Goal: Task Accomplishment & Management: Complete application form

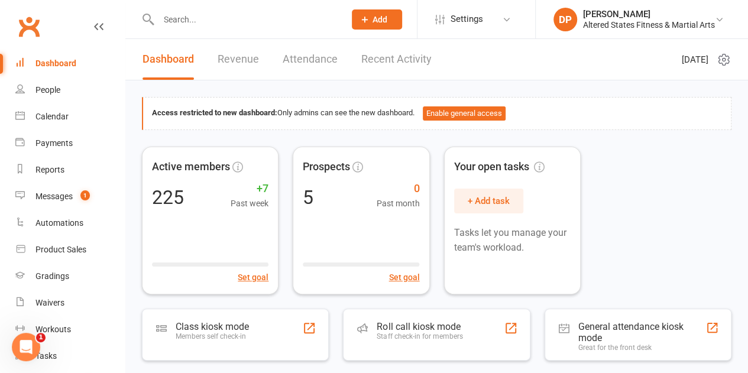
click at [182, 20] on input "text" at bounding box center [246, 19] width 182 height 17
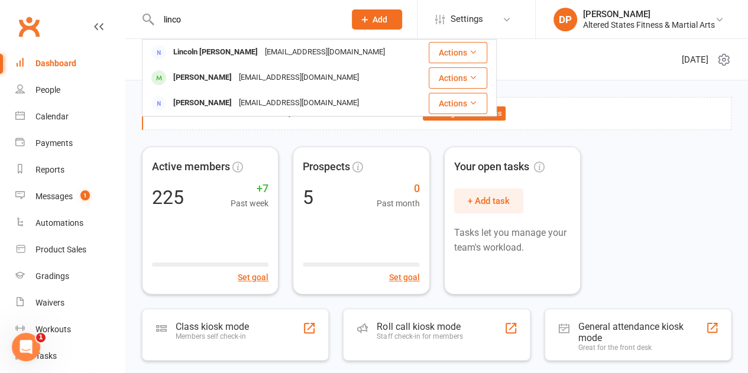
type input "linco"
click at [377, 16] on span "Add" at bounding box center [380, 19] width 15 height 9
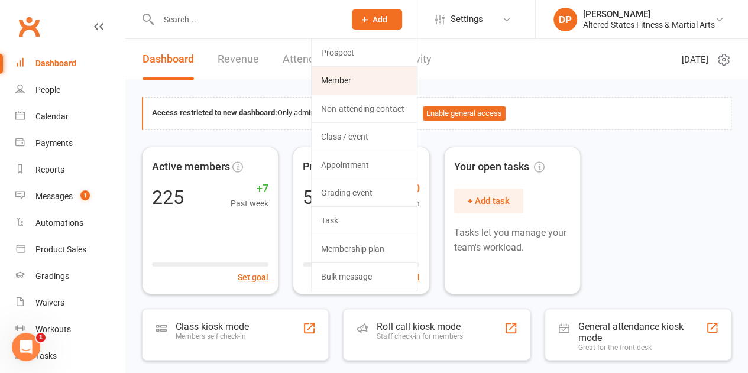
click at [364, 81] on link "Member" at bounding box center [364, 80] width 105 height 27
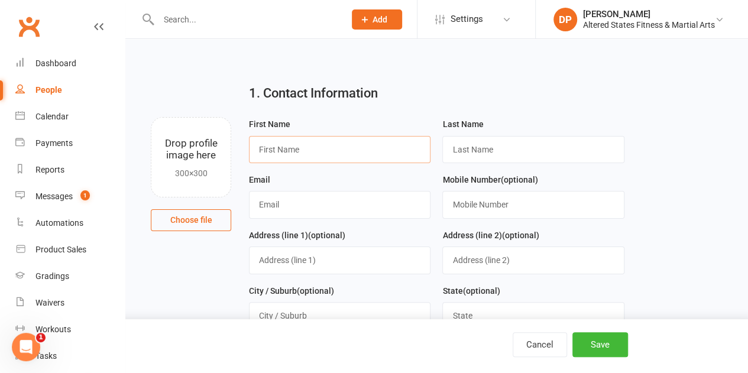
click at [293, 155] on input "text" at bounding box center [340, 149] width 182 height 27
type input "l"
type input "Lincoln"
click at [462, 145] on input "text" at bounding box center [533, 149] width 182 height 27
type input "Rose"
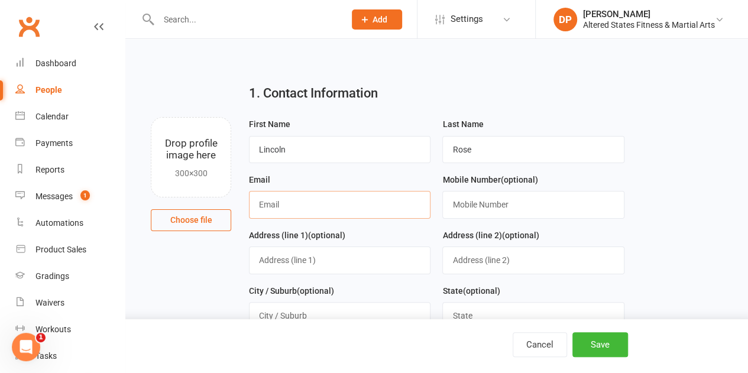
click at [359, 209] on input "text" at bounding box center [340, 204] width 182 height 27
type input "[EMAIL_ADDRESS][DOMAIN_NAME]"
click at [483, 206] on input "text" at bounding box center [533, 204] width 182 height 27
type input "0431770058"
click at [330, 261] on input "text" at bounding box center [340, 260] width 182 height 27
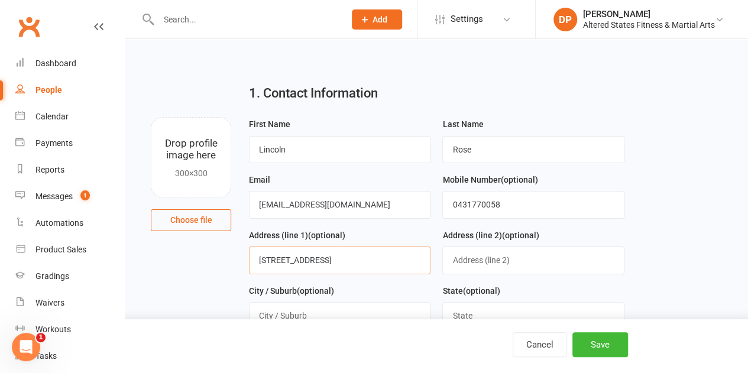
type input "[STREET_ADDRESS]"
click at [467, 255] on input "text" at bounding box center [533, 260] width 182 height 27
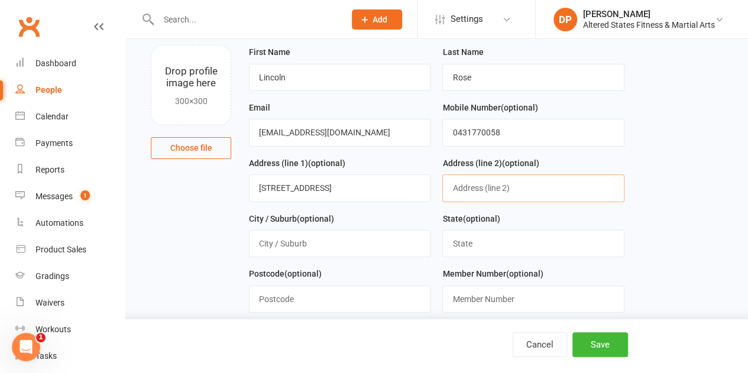
scroll to position [75, 0]
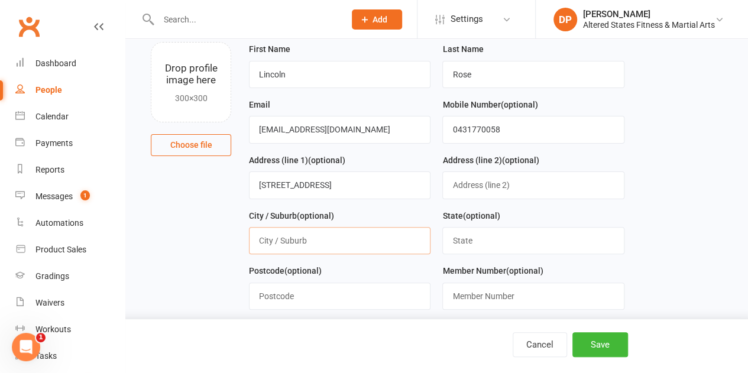
click at [322, 239] on input "text" at bounding box center [340, 240] width 182 height 27
click at [320, 241] on input "Postmans" at bounding box center [340, 240] width 182 height 27
click at [274, 236] on input "Postmans Rigde" at bounding box center [340, 240] width 182 height 27
click at [311, 238] on input "Postmans Rigde" at bounding box center [340, 240] width 182 height 27
click at [313, 246] on input "Postmans Rigde" at bounding box center [340, 240] width 182 height 27
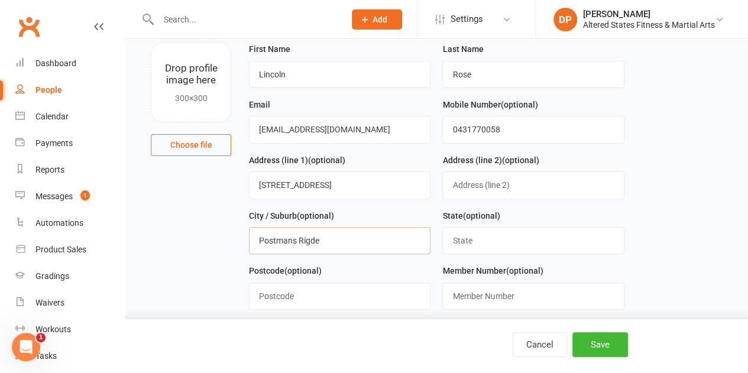
click at [313, 242] on input "Postmans Rigde" at bounding box center [340, 240] width 182 height 27
click at [304, 235] on input "Postmans Rigde" at bounding box center [340, 240] width 182 height 27
click at [305, 236] on input "Postmans Rigde" at bounding box center [340, 240] width 182 height 27
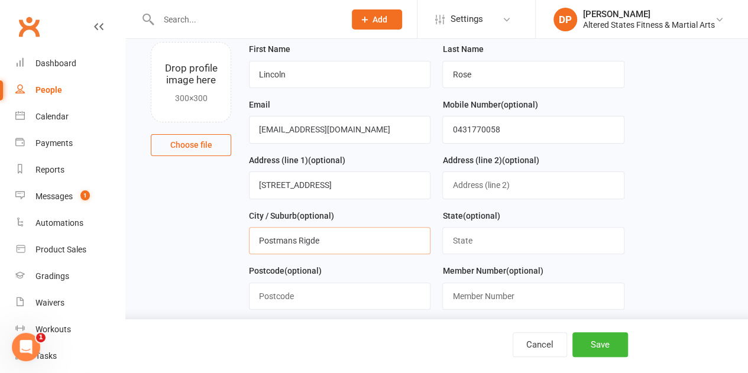
click at [269, 237] on input "Postmans Rigde" at bounding box center [340, 240] width 182 height 27
drag, startPoint x: 261, startPoint y: 242, endPoint x: 269, endPoint y: 247, distance: 8.7
click at [269, 247] on input "Postmans Rigde" at bounding box center [340, 240] width 182 height 27
click at [277, 241] on input "Postmans Rigde" at bounding box center [340, 240] width 182 height 27
click at [277, 251] on input "Postmans Rigde" at bounding box center [340, 240] width 182 height 27
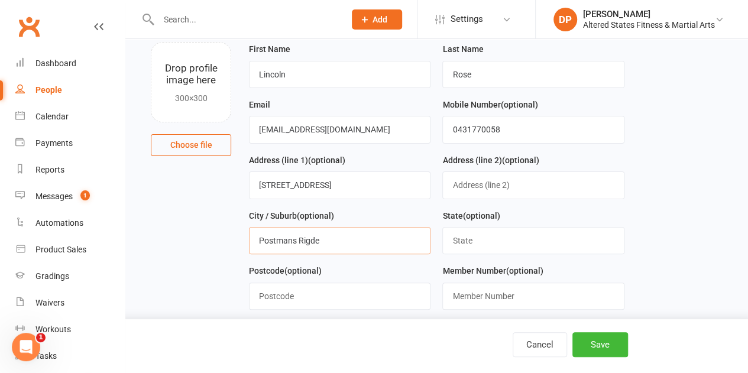
click at [282, 240] on input "Postmans Rigde" at bounding box center [340, 240] width 182 height 27
click at [283, 240] on input "Postmans Rigde" at bounding box center [340, 240] width 182 height 27
click at [310, 238] on input "Postmans Rigde" at bounding box center [340, 240] width 182 height 27
click at [357, 237] on input "[GEOGRAPHIC_DATA]" at bounding box center [340, 240] width 182 height 27
type input "[GEOGRAPHIC_DATA]"
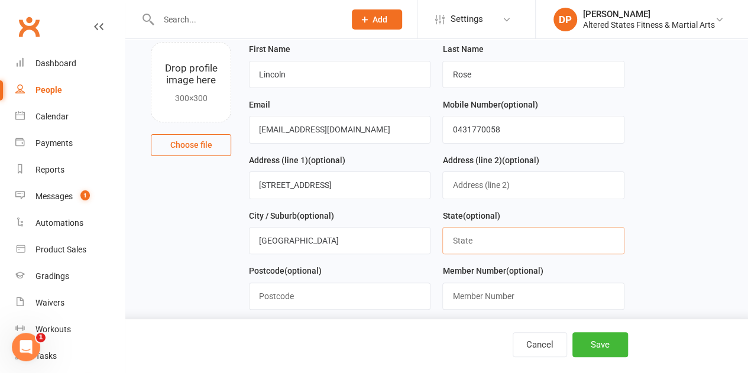
click at [462, 238] on input "text" at bounding box center [533, 240] width 182 height 27
type input "Qld"
click at [289, 292] on input "text" at bounding box center [340, 296] width 182 height 27
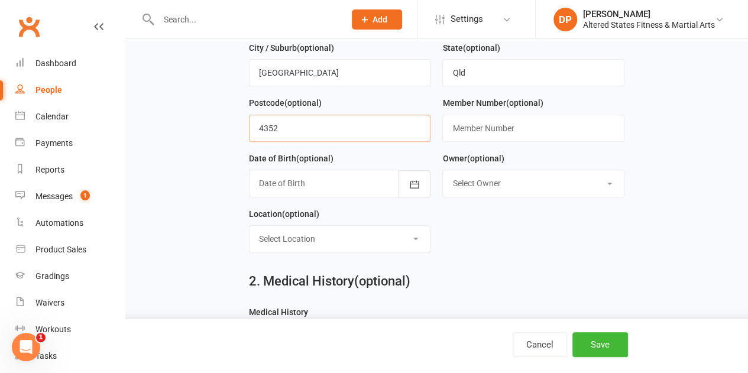
scroll to position [244, 0]
type input "4352"
click at [411, 180] on icon "button" at bounding box center [414, 184] width 9 height 8
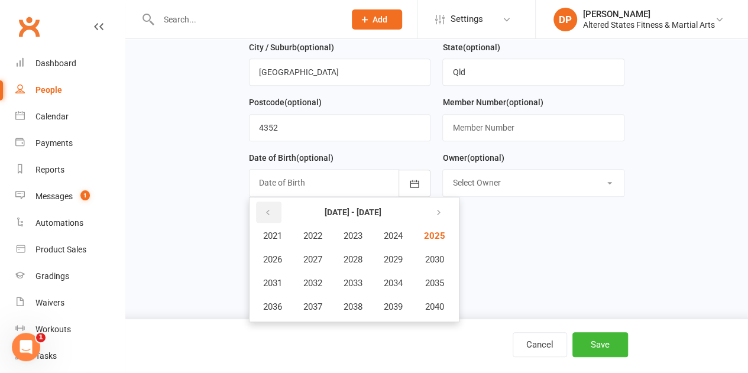
click at [263, 204] on button "button" at bounding box center [268, 212] width 25 height 21
click at [277, 297] on button "2016" at bounding box center [272, 307] width 39 height 22
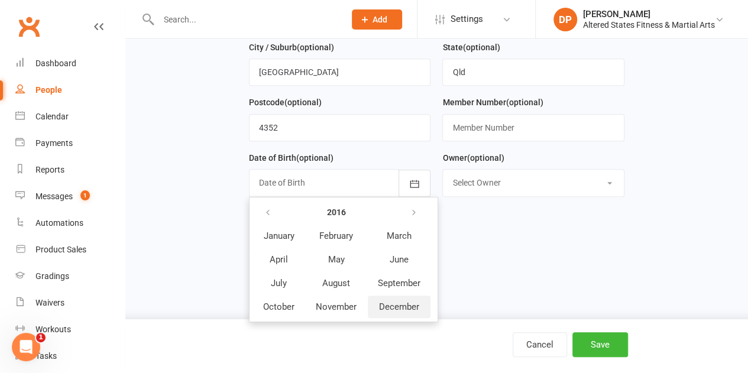
click at [400, 302] on span "December" at bounding box center [399, 307] width 40 height 11
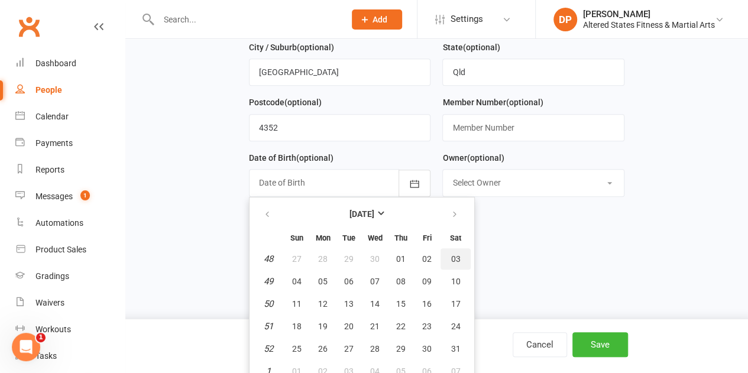
click at [448, 254] on button "03" at bounding box center [456, 258] width 30 height 21
type input "[DATE]"
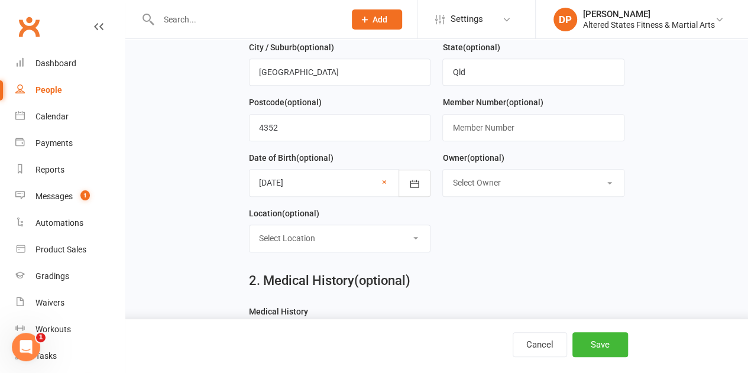
click at [485, 187] on select "Select Owner [PERSON_NAME] [PERSON_NAME]" at bounding box center [533, 183] width 180 height 26
select select "1"
click at [443, 170] on select "Select Owner [PERSON_NAME] [PERSON_NAME]" at bounding box center [533, 183] width 180 height 26
click at [381, 237] on select "Select Location Dojo Example Room (Rename me!) Privet Studio" at bounding box center [340, 238] width 180 height 26
select select "0"
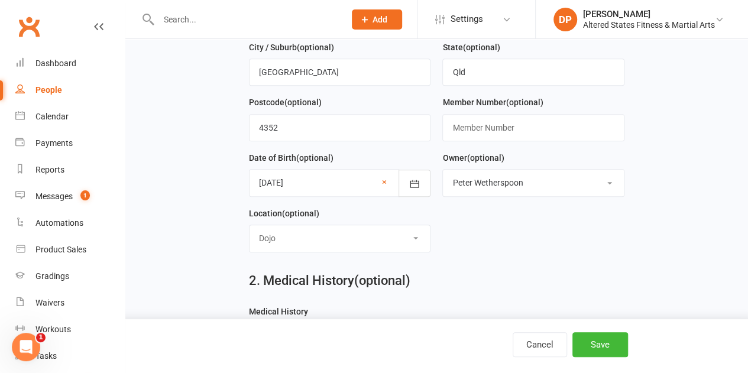
click at [250, 225] on select "Select Location Dojo Example Room (Rename me!) Privet Studio" at bounding box center [340, 238] width 180 height 26
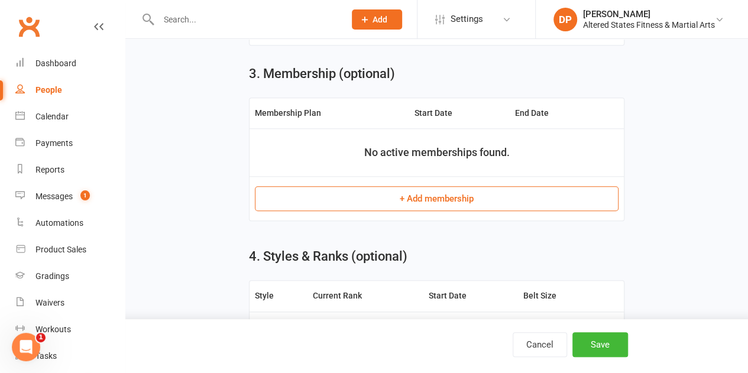
scroll to position [546, 0]
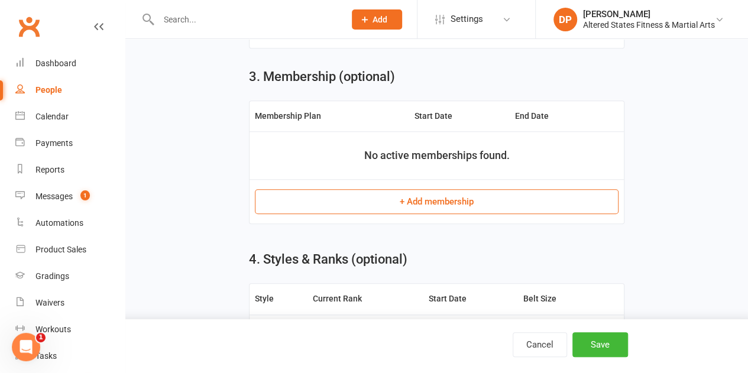
click at [339, 202] on button "+ Add membership" at bounding box center [437, 201] width 364 height 25
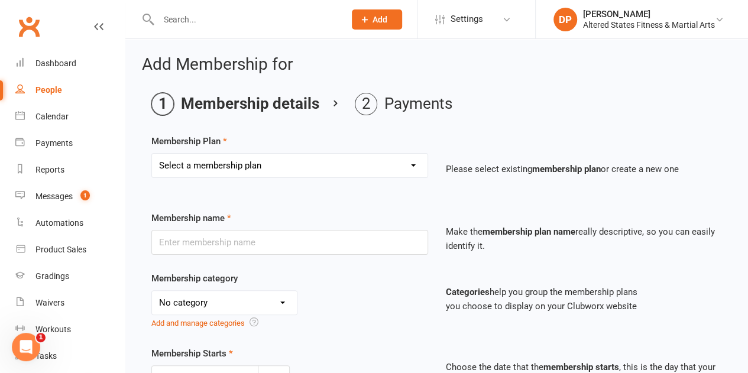
click at [269, 163] on select "Select a membership plan Create new Membership Plan Casual Student Karate Trail…" at bounding box center [290, 166] width 276 height 24
select select "2"
click at [152, 154] on select "Select a membership plan Create new Membership Plan Casual Student Karate Trail…" at bounding box center [290, 166] width 276 height 24
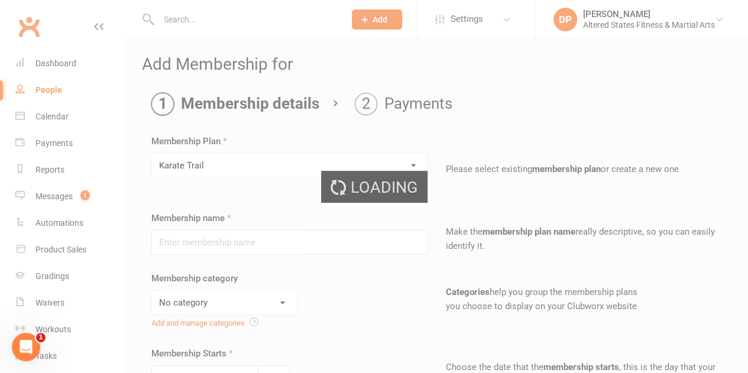
type input "Karate Trail"
select select "7"
type input "2"
select select "1"
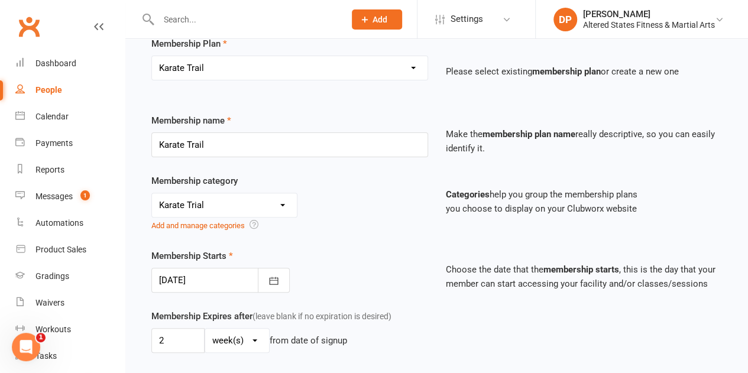
scroll to position [109, 0]
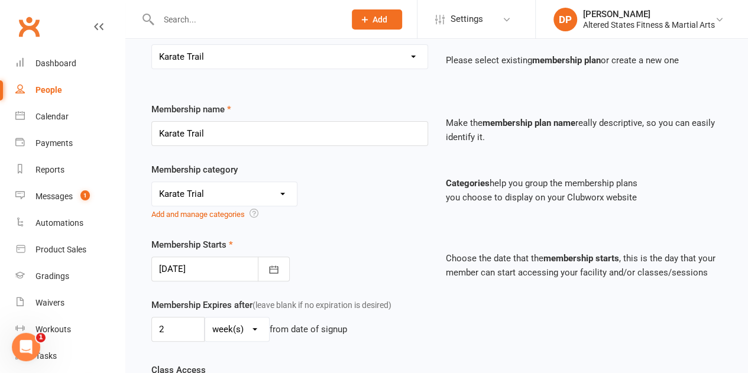
click at [284, 194] on select "No category 1st Student Payments on Hold 6 Lesson Plan Casual Fitness Training …" at bounding box center [224, 194] width 145 height 24
click at [284, 191] on select "No category 1st Student Payments on Hold 6 Lesson Plan Casual Fitness Training …" at bounding box center [224, 194] width 145 height 24
click at [152, 182] on select "No category 1st Student Payments on Hold 6 Lesson Plan Casual Fitness Training …" at bounding box center [224, 194] width 145 height 24
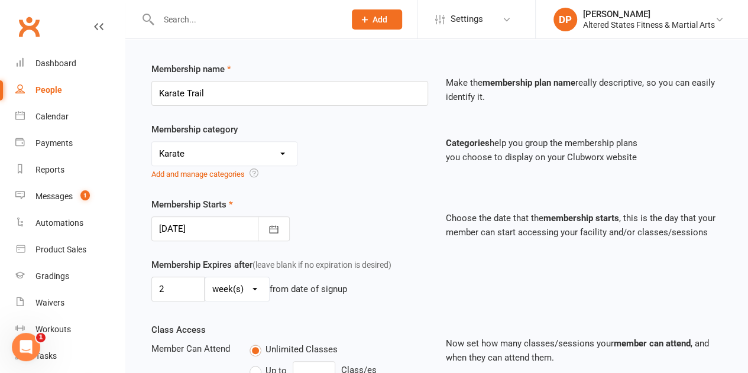
scroll to position [152, 0]
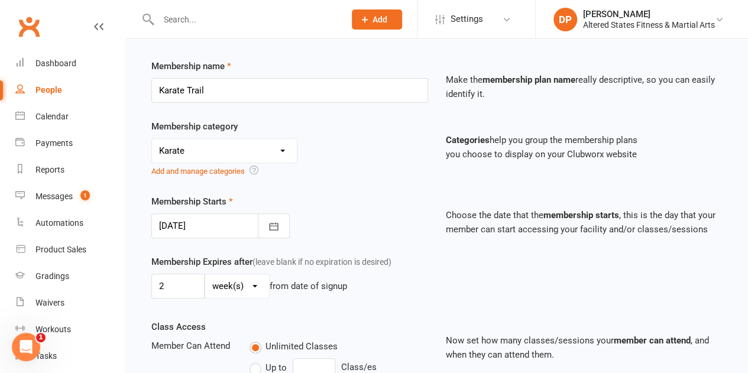
click at [279, 145] on select "No category 1st Student Payments on Hold 6 Lesson Plan Casual Fitness Training …" at bounding box center [224, 151] width 145 height 24
select select "7"
click at [152, 139] on select "No category 1st Student Payments on Hold 6 Lesson Plan Casual Fitness Training …" at bounding box center [224, 151] width 145 height 24
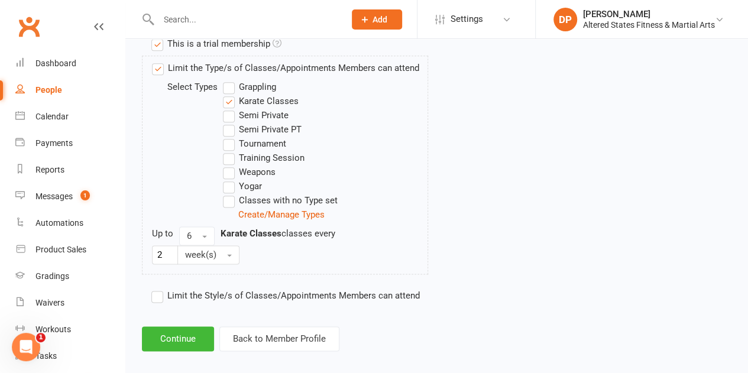
scroll to position [646, 0]
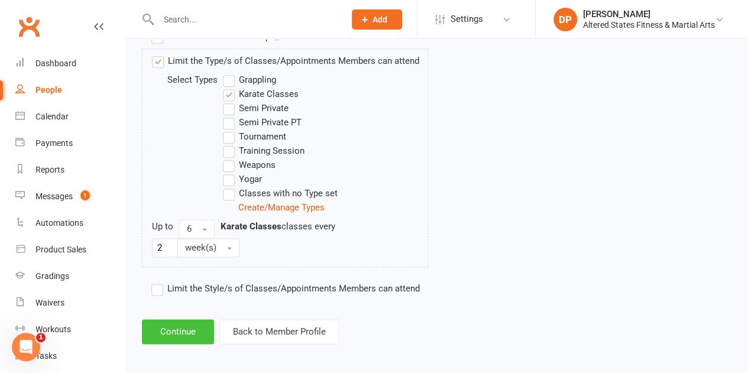
click at [183, 320] on button "Continue" at bounding box center [178, 331] width 72 height 25
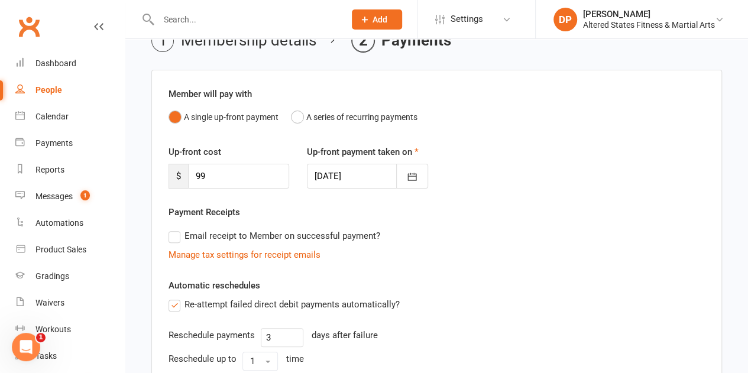
scroll to position [68, 0]
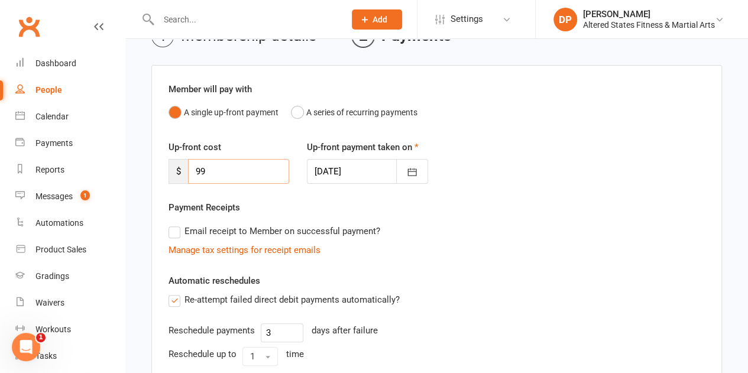
drag, startPoint x: 207, startPoint y: 174, endPoint x: 136, endPoint y: 180, distance: 71.2
click at [136, 180] on div "Add Membership for Membership details Payments Member will pay with A single up…" at bounding box center [436, 288] width 623 height 635
type input "80"
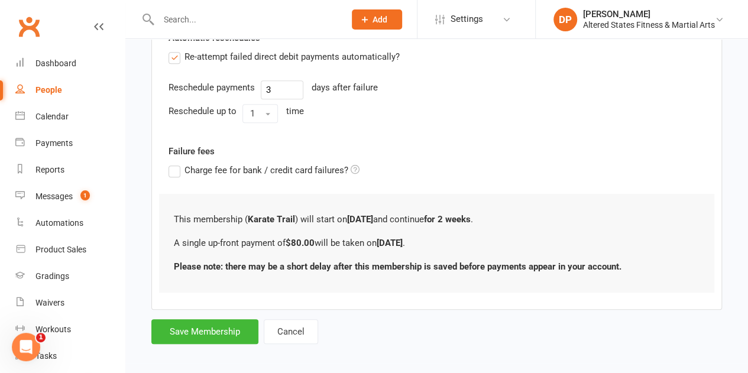
scroll to position [316, 0]
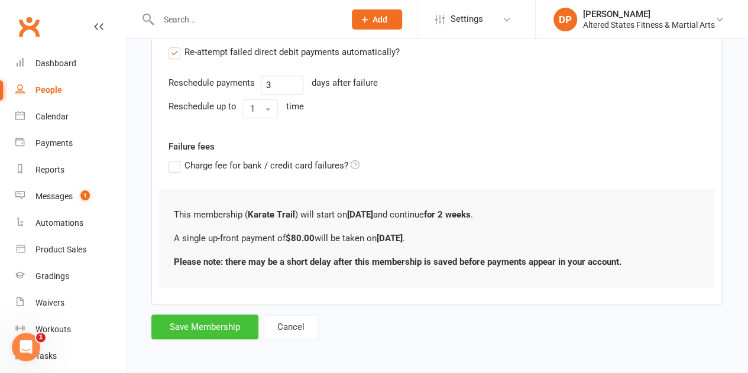
click at [202, 315] on button "Save Membership" at bounding box center [204, 327] width 107 height 25
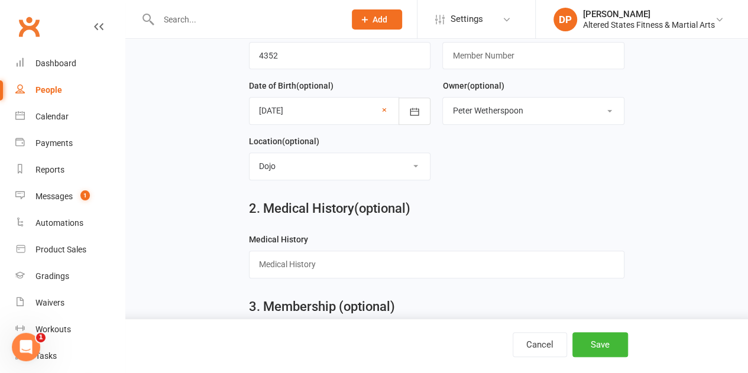
scroll to position [598, 0]
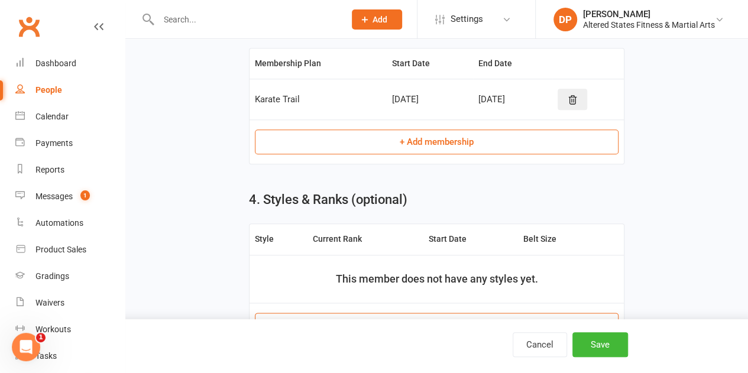
click at [380, 134] on button "+ Add membership" at bounding box center [437, 141] width 364 height 25
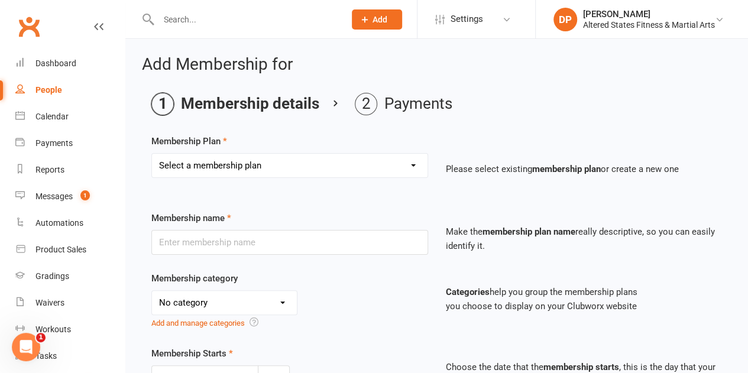
drag, startPoint x: 285, startPoint y: 147, endPoint x: 213, endPoint y: 179, distance: 78.6
click at [213, 179] on div "Select a membership plan Create new Membership Plan Casual Student Karate Trail…" at bounding box center [290, 173] width 294 height 41
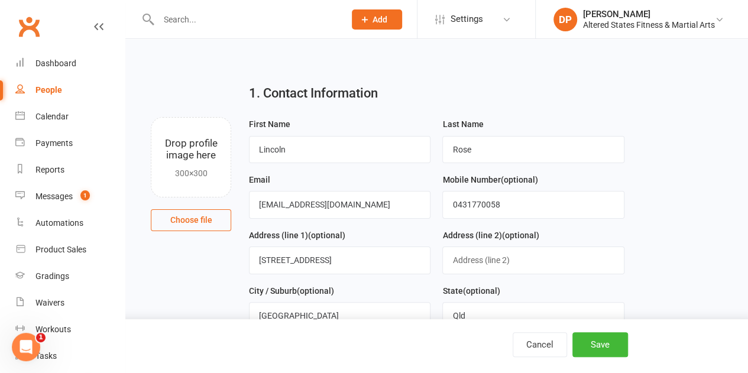
scroll to position [598, 0]
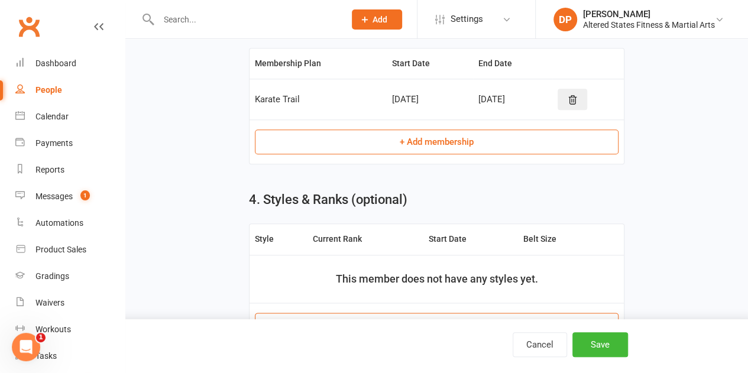
click at [333, 156] on td "+ Add membership" at bounding box center [437, 141] width 374 height 44
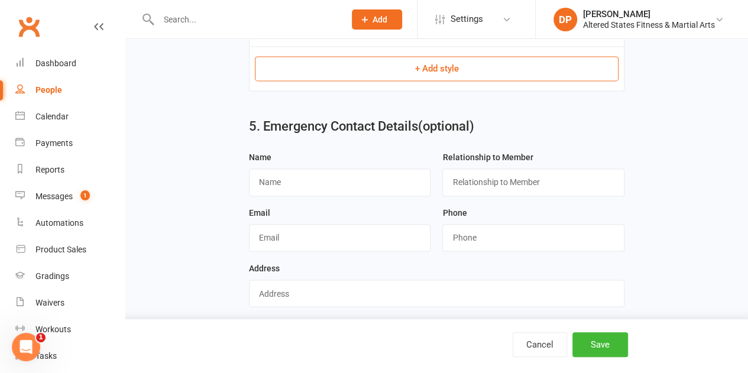
scroll to position [854, 0]
click at [311, 177] on input "text" at bounding box center [340, 182] width 182 height 27
type input "[PERSON_NAME]"
click at [490, 175] on input "text" at bounding box center [533, 182] width 182 height 27
type input "Mother"
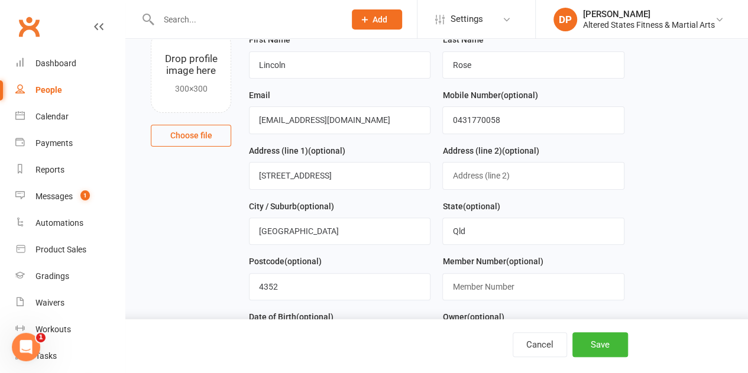
scroll to position [0, 0]
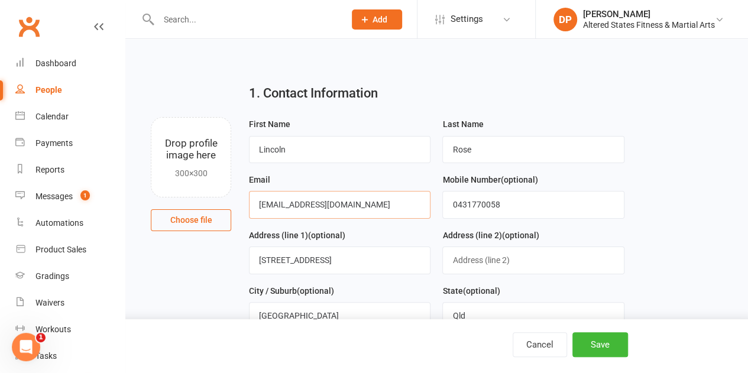
drag, startPoint x: 257, startPoint y: 206, endPoint x: 429, endPoint y: 187, distance: 173.1
click at [429, 187] on div "Email [EMAIL_ADDRESS][DOMAIN_NAME]" at bounding box center [340, 196] width 182 height 46
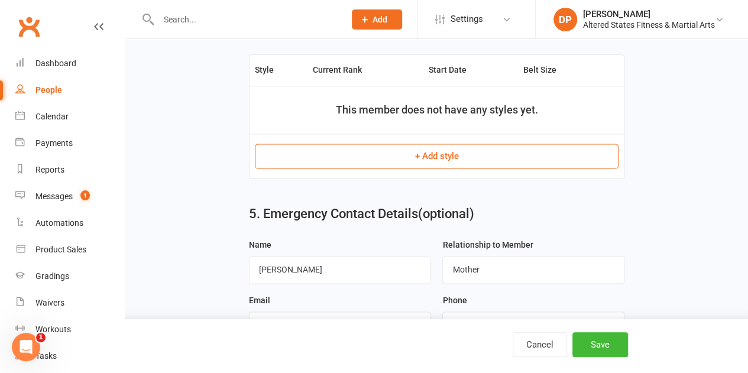
scroll to position [855, 0]
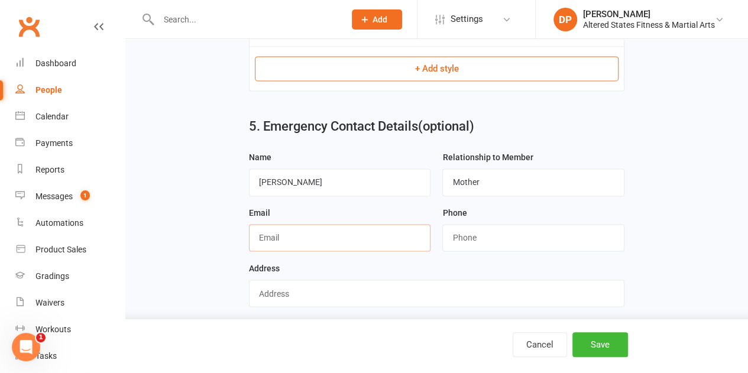
click at [322, 230] on input "text" at bounding box center [340, 237] width 182 height 27
paste input "[EMAIL_ADDRESS][DOMAIN_NAME]"
click at [322, 230] on input "[EMAIL_ADDRESS][DOMAIN_NAME]" at bounding box center [340, 237] width 182 height 27
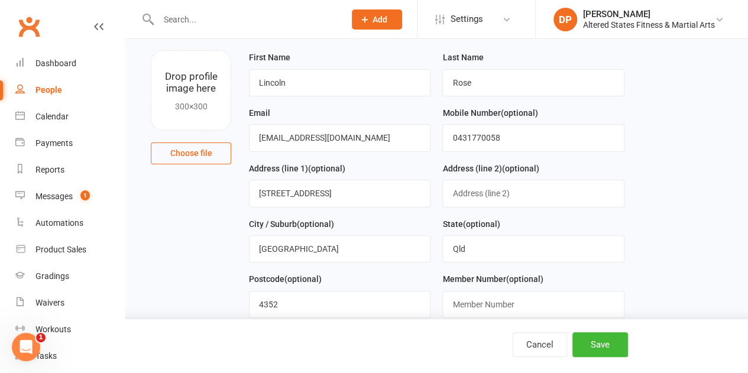
scroll to position [63, 0]
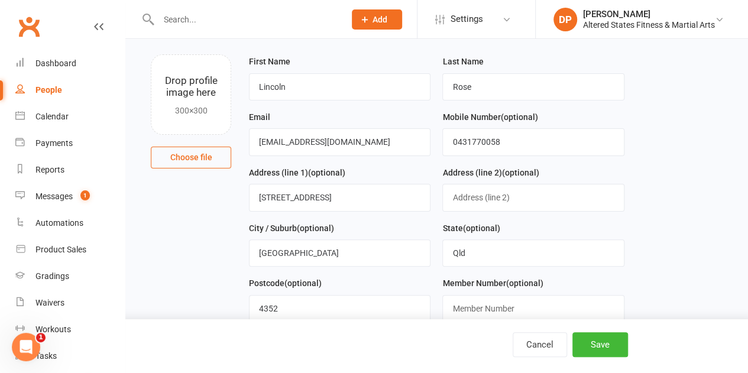
type input "[EMAIL_ADDRESS][DOMAIN_NAME]"
drag, startPoint x: 449, startPoint y: 140, endPoint x: 590, endPoint y: 106, distance: 144.9
click at [590, 106] on form "First Name [PERSON_NAME] Last Name [PERSON_NAME] Email [EMAIL_ADDRESS][DOMAIN_N…" at bounding box center [436, 248] width 387 height 388
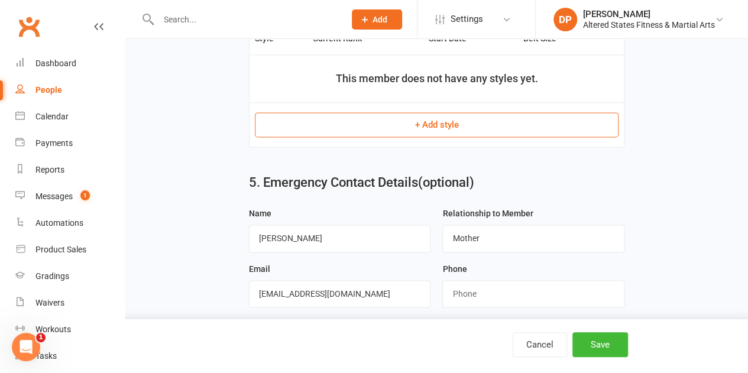
scroll to position [855, 0]
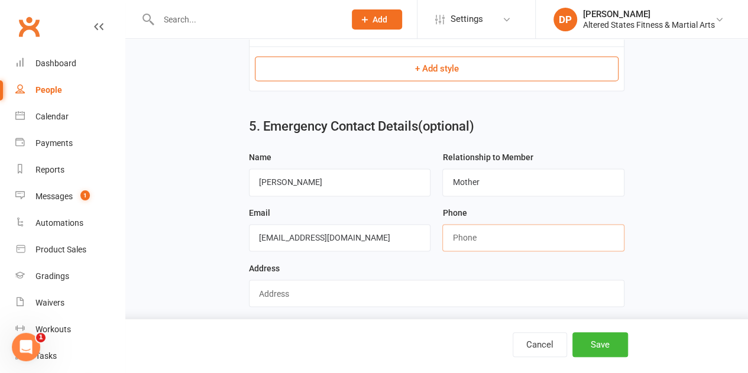
click at [481, 226] on input "string" at bounding box center [533, 237] width 182 height 27
paste input "0431770058"
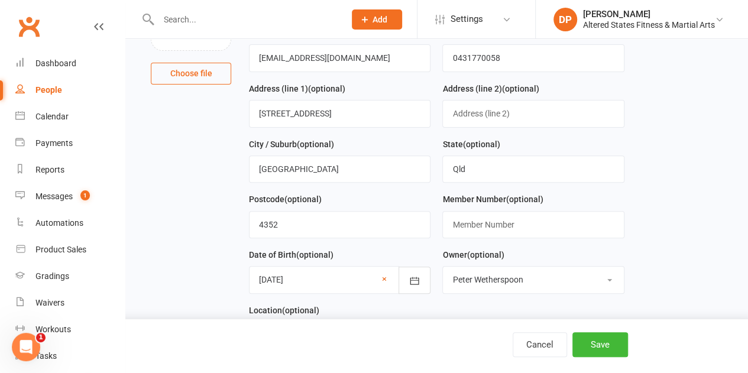
scroll to position [146, 0]
type input "0431770058"
drag, startPoint x: 257, startPoint y: 109, endPoint x: 371, endPoint y: 90, distance: 116.3
click at [371, 90] on div "Address (line 1) (optional) [STREET_ADDRESS]" at bounding box center [340, 105] width 182 height 46
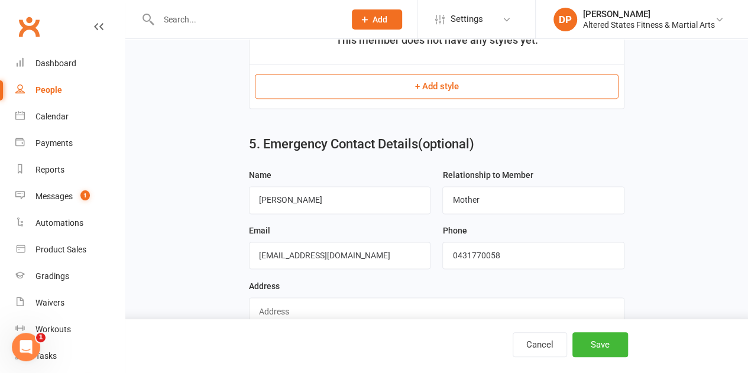
scroll to position [855, 0]
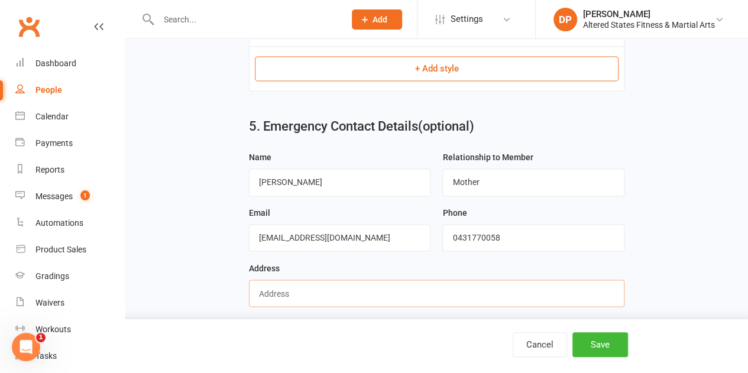
click at [294, 285] on input "text" at bounding box center [436, 293] width 375 height 27
paste input "[STREET_ADDRESS]"
type input "[STREET_ADDRESS]"
click at [588, 344] on button "Save" at bounding box center [600, 344] width 56 height 25
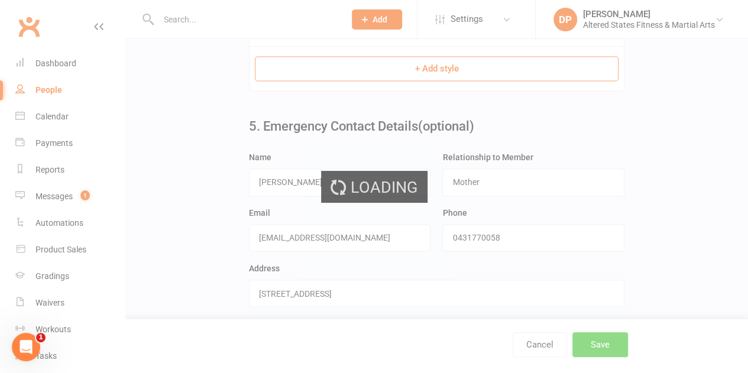
scroll to position [0, 0]
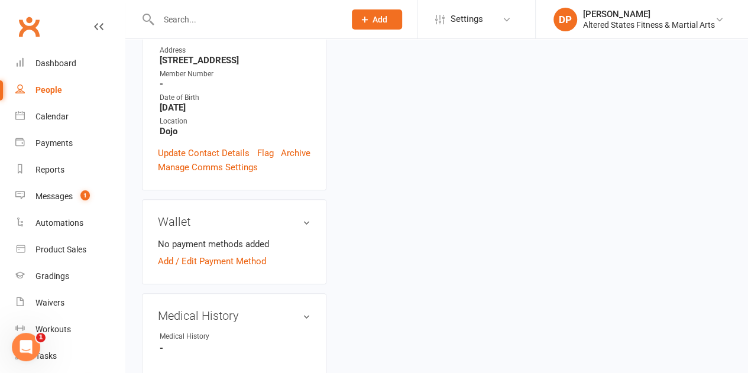
scroll to position [308, 0]
click at [209, 253] on link "Add / Edit Payment Method" at bounding box center [212, 260] width 108 height 14
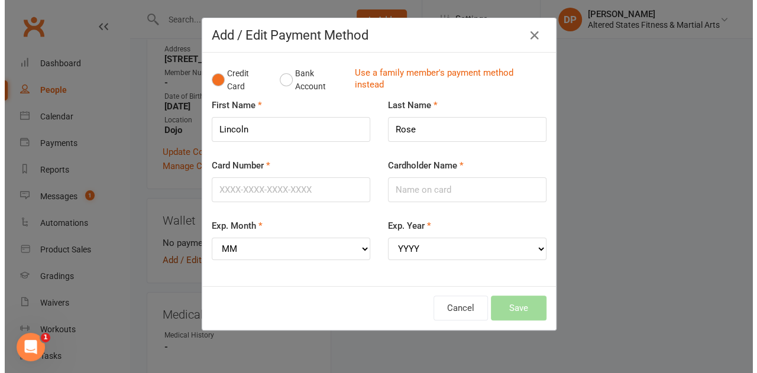
scroll to position [294, 0]
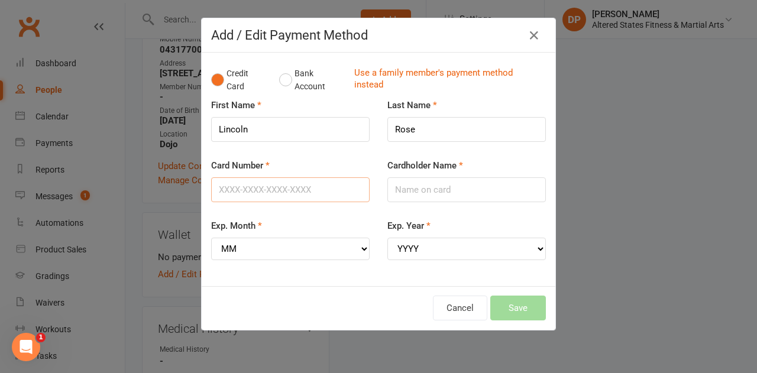
click at [264, 190] on input "Card Number" at bounding box center [290, 189] width 158 height 25
type input "516323207658033"
click at [396, 184] on input "Cardholder Name" at bounding box center [466, 189] width 158 height 25
type input "[PERSON_NAME]"
click at [312, 248] on select "MM 01 02 03 04 05 06 07 08 09 10 11 12" at bounding box center [290, 249] width 158 height 22
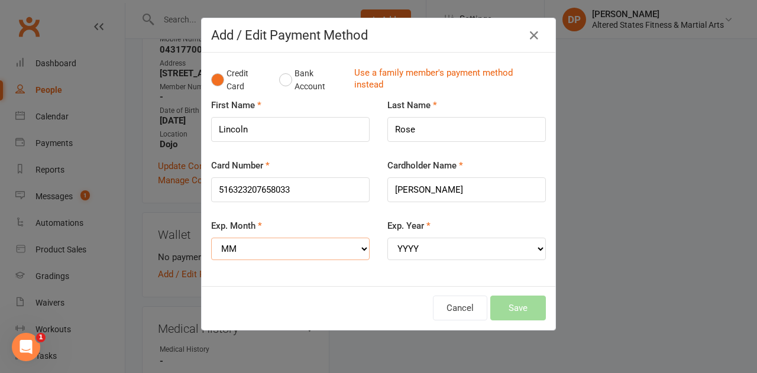
select select "03"
click at [211, 238] on select "MM 01 02 03 04 05 06 07 08 09 10 11 12" at bounding box center [290, 249] width 158 height 22
click at [411, 251] on select "YYYY 2025 2026 2027 2028 2029 2030 2031 2032 2033 2034" at bounding box center [466, 249] width 158 height 22
select select "2027"
click at [387, 238] on select "YYYY 2025 2026 2027 2028 2029 2030 2031 2032 2033 2034" at bounding box center [466, 249] width 158 height 22
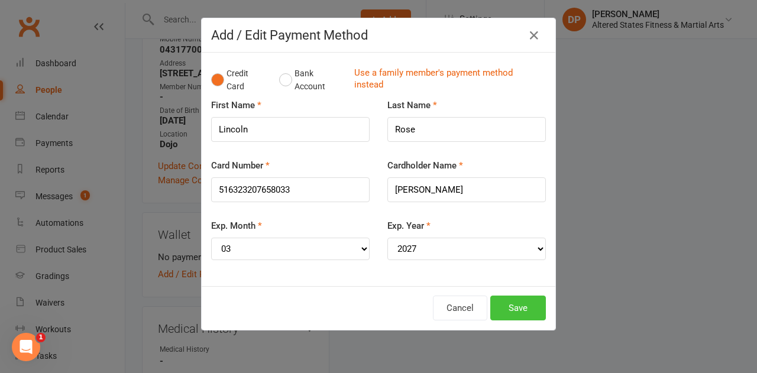
click at [509, 298] on button "Save" at bounding box center [518, 308] width 56 height 25
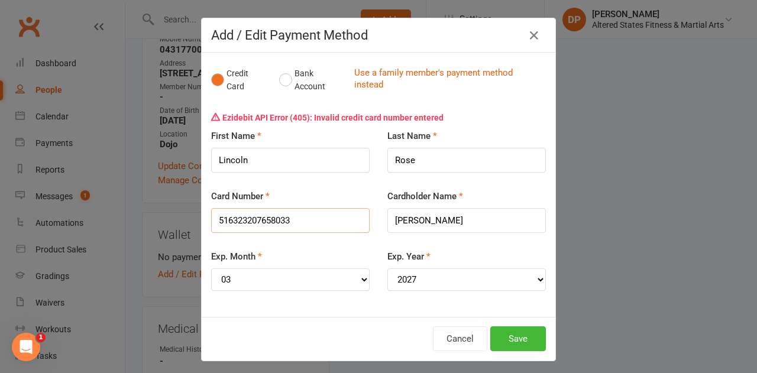
click at [254, 219] on input "516323207658033" at bounding box center [290, 220] width 158 height 25
type input "[CREDIT_CARD_NUMBER]"
click at [508, 335] on button "Save" at bounding box center [518, 338] width 56 height 25
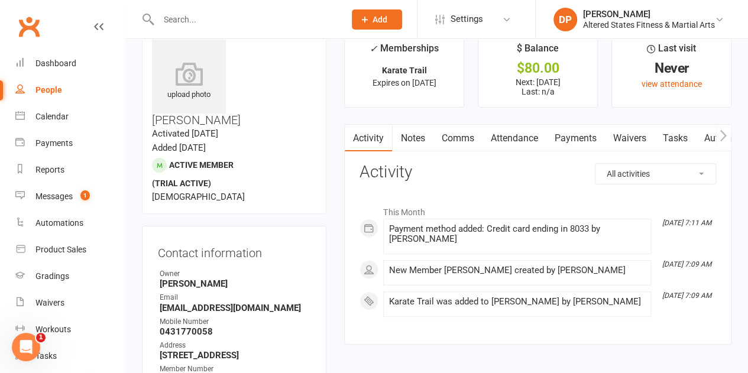
scroll to position [25, 0]
click at [571, 134] on link "Payments" at bounding box center [575, 138] width 59 height 27
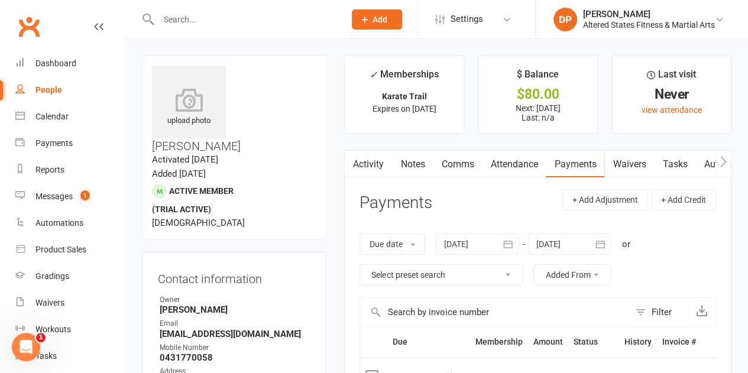
click at [367, 11] on button "Add" at bounding box center [377, 19] width 50 height 20
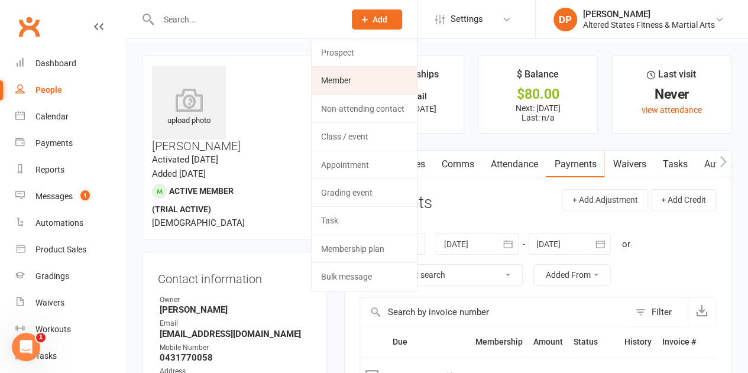
click at [332, 79] on link "Member" at bounding box center [364, 80] width 105 height 27
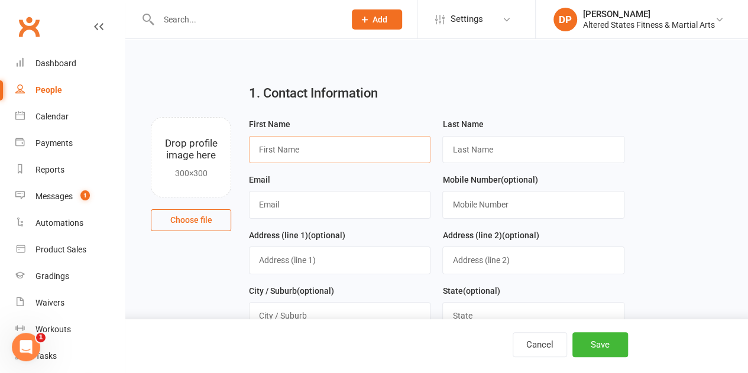
click at [283, 144] on input "text" at bounding box center [340, 149] width 182 height 27
type input "Miles"
click at [467, 154] on input "text" at bounding box center [533, 149] width 182 height 27
type input "Rose"
click at [330, 210] on input "text" at bounding box center [340, 204] width 182 height 27
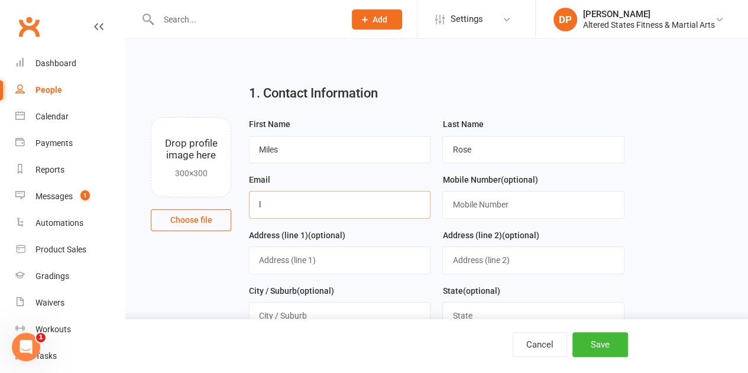
type input "[EMAIL_ADDRESS][DOMAIN_NAME]"
click at [460, 200] on input "text" at bounding box center [533, 204] width 182 height 27
type input "0431770058"
click at [349, 257] on input "text" at bounding box center [340, 260] width 182 height 27
type input "[STREET_ADDRESS]"
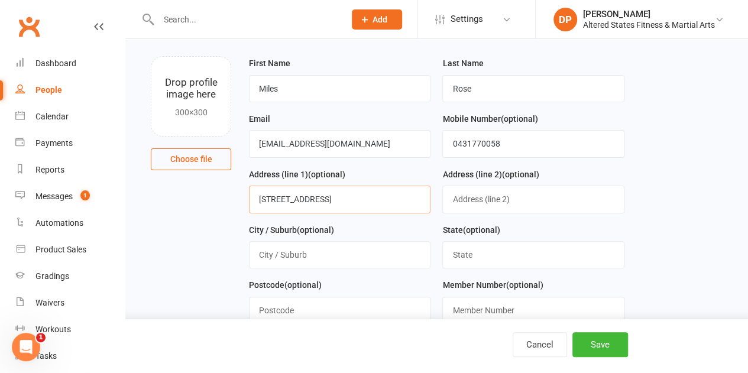
scroll to position [61, 0]
click at [329, 257] on input "text" at bounding box center [340, 254] width 182 height 27
type input "[GEOGRAPHIC_DATA]"
click at [460, 252] on input "text" at bounding box center [533, 254] width 182 height 27
type input "Qld"
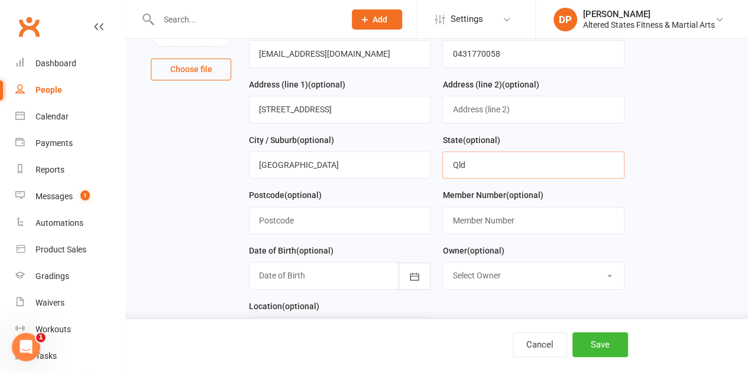
scroll to position [151, 0]
click at [296, 218] on input "text" at bounding box center [340, 219] width 182 height 27
type input "4352"
click at [361, 266] on div at bounding box center [340, 274] width 182 height 27
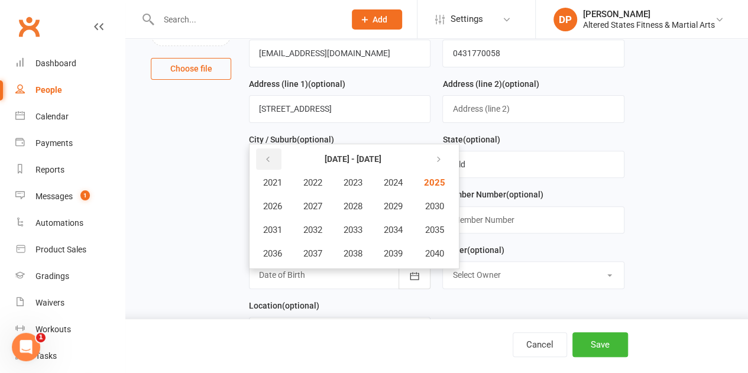
click at [268, 155] on icon "button" at bounding box center [268, 159] width 8 height 9
click at [393, 249] on span "2019" at bounding box center [393, 253] width 19 height 11
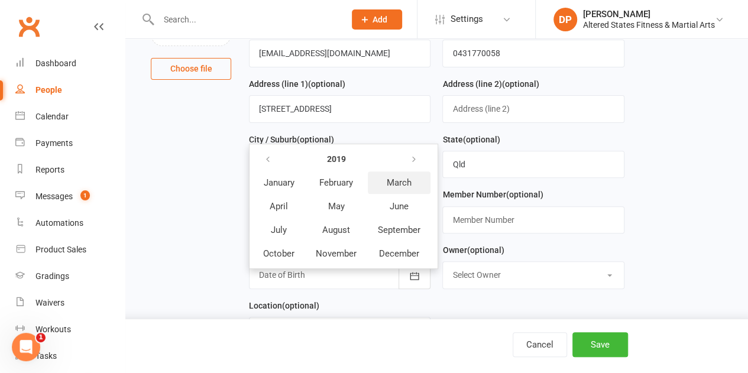
click at [392, 179] on span "March" at bounding box center [399, 182] width 25 height 11
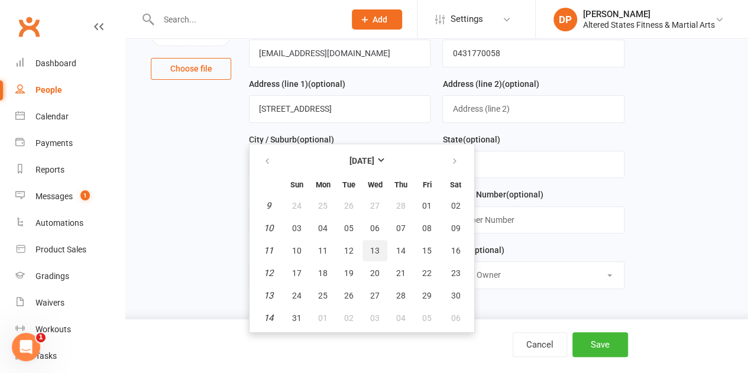
click at [370, 246] on span "13" at bounding box center [374, 250] width 9 height 9
type input "[DATE]"
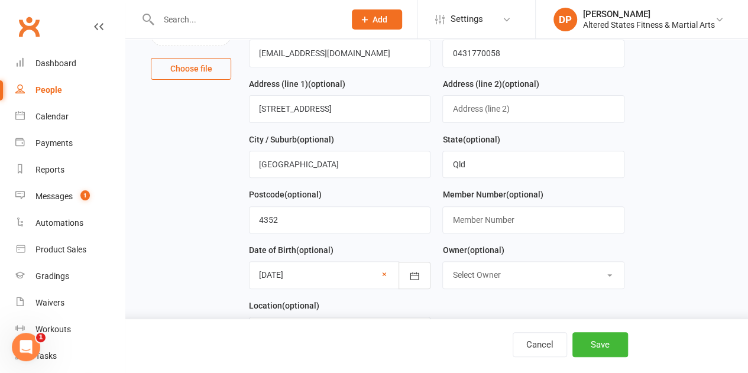
click at [458, 262] on select "Select Owner [PERSON_NAME] [PERSON_NAME]" at bounding box center [533, 275] width 180 height 26
select select "1"
click at [443, 262] on select "Select Owner [PERSON_NAME] [PERSON_NAME]" at bounding box center [533, 275] width 180 height 26
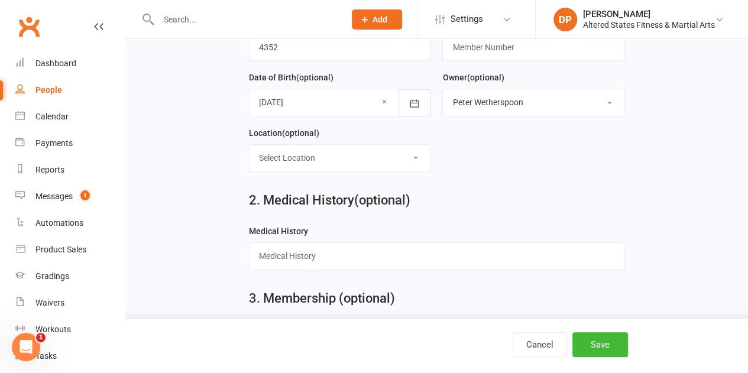
scroll to position [325, 0]
click at [335, 157] on select "Select Location Dojo Example Room (Rename me!) Privet Studio" at bounding box center [340, 157] width 180 height 26
select select "0"
click at [250, 144] on select "Select Location Dojo Example Room (Rename me!) Privet Studio" at bounding box center [340, 157] width 180 height 26
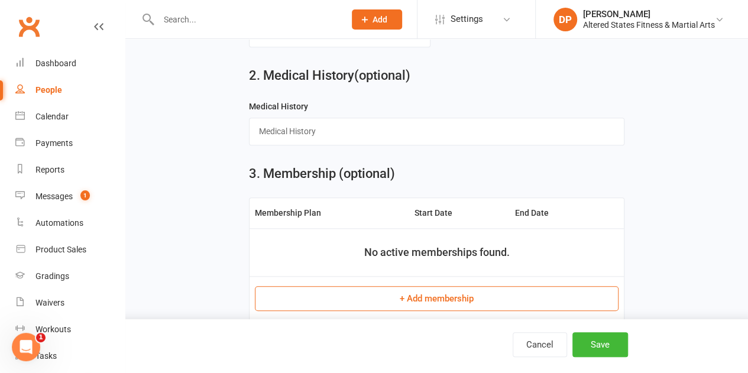
scroll to position [494, 0]
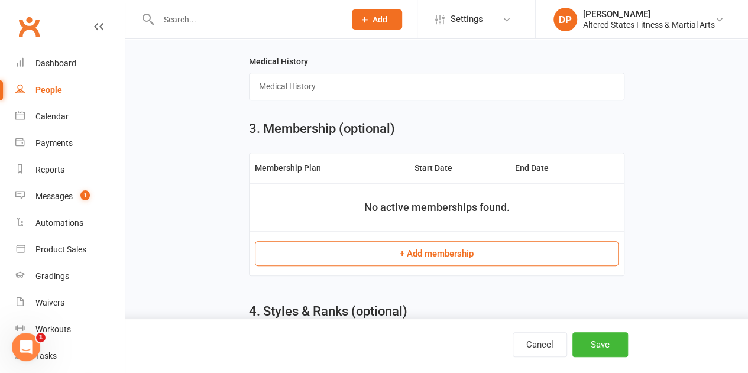
click at [290, 250] on button "+ Add membership" at bounding box center [437, 253] width 364 height 25
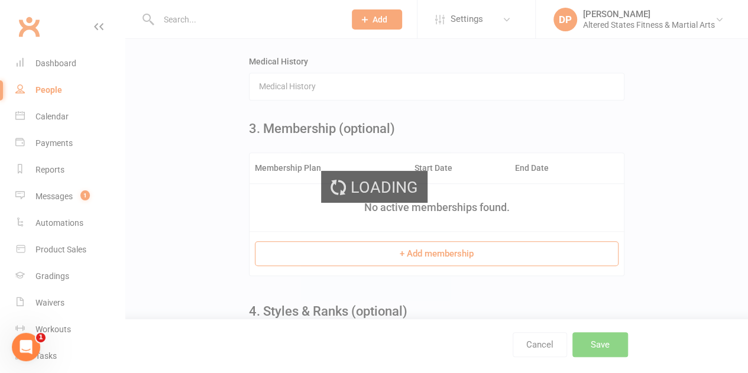
click at [290, 250] on div "Loading" at bounding box center [374, 186] width 748 height 373
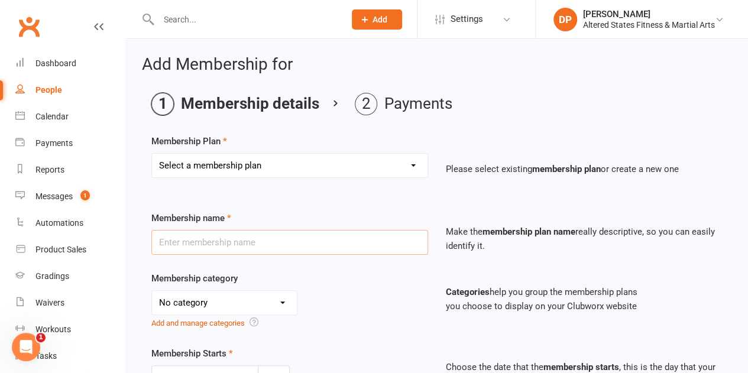
click at [253, 248] on input "text" at bounding box center [289, 242] width 277 height 25
click at [190, 162] on select "Select a membership plan Create new Membership Plan Casual Student Karate Trail…" at bounding box center [290, 166] width 276 height 24
select select "2"
click at [152, 154] on select "Select a membership plan Create new Membership Plan Casual Student Karate Trail…" at bounding box center [290, 166] width 276 height 24
type input "Karate Trail"
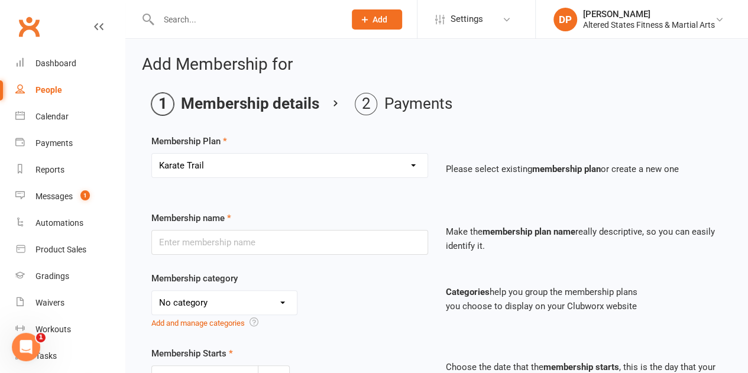
select select "7"
type input "2"
select select "1"
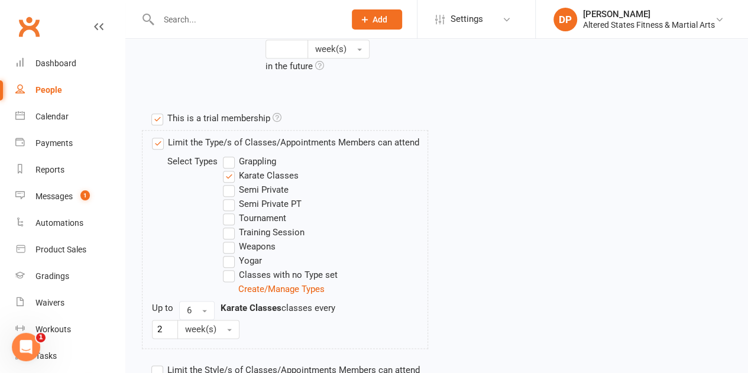
scroll to position [646, 0]
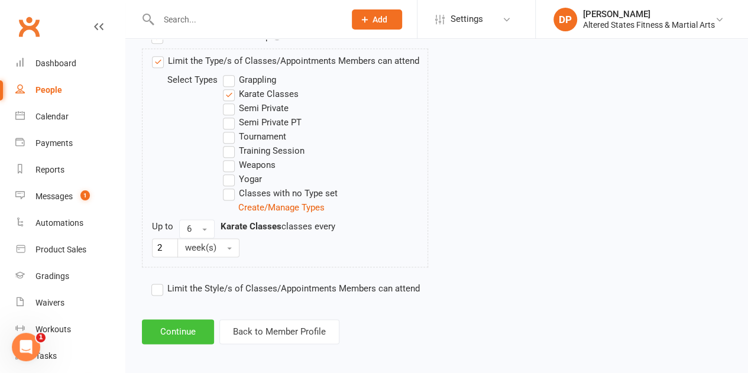
click at [197, 320] on button "Continue" at bounding box center [178, 331] width 72 height 25
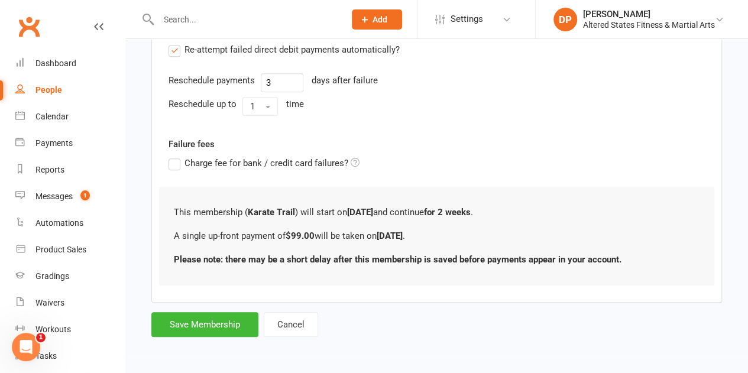
scroll to position [0, 0]
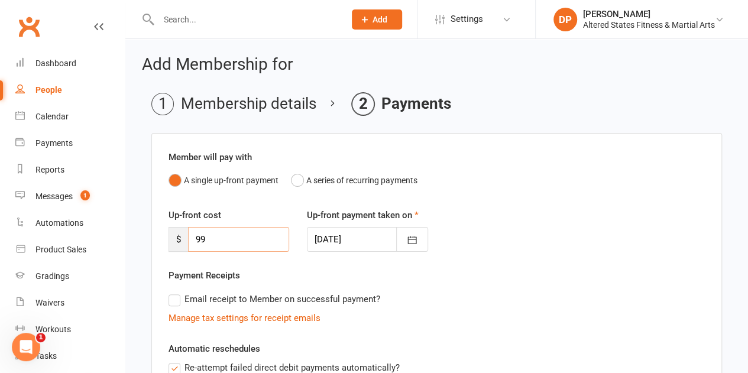
drag, startPoint x: 207, startPoint y: 241, endPoint x: 144, endPoint y: 224, distance: 64.8
click at [144, 224] on main "Membership details Payments Member will pay with A single up-front payment A se…" at bounding box center [437, 374] width 590 height 562
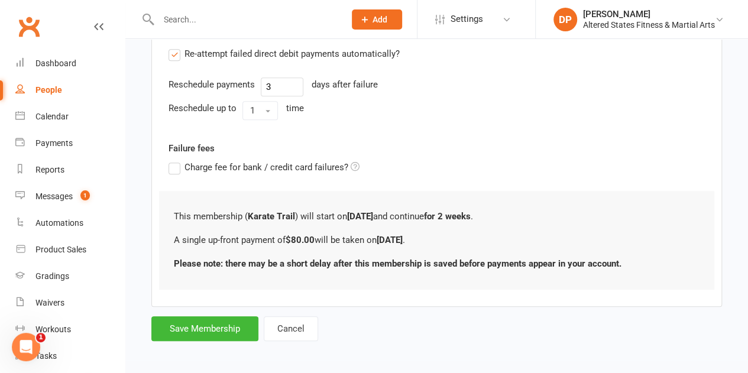
scroll to position [316, 0]
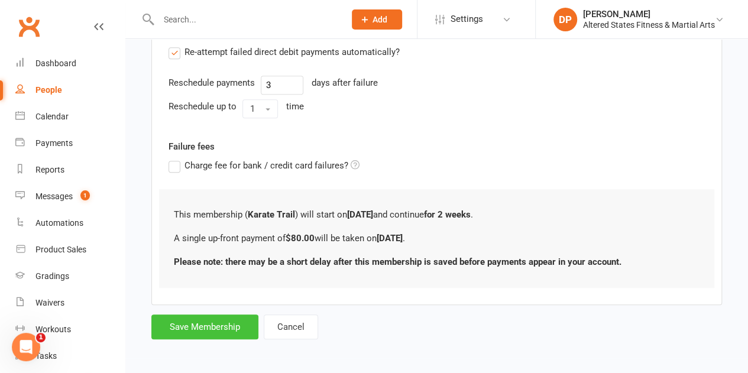
type input "80"
click at [186, 325] on button "Save Membership" at bounding box center [204, 327] width 107 height 25
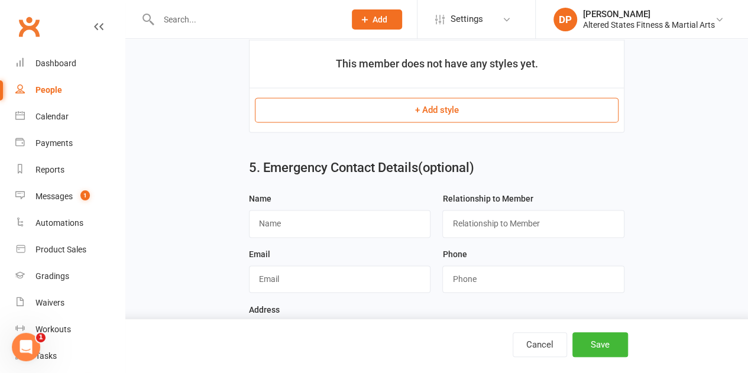
scroll to position [825, 0]
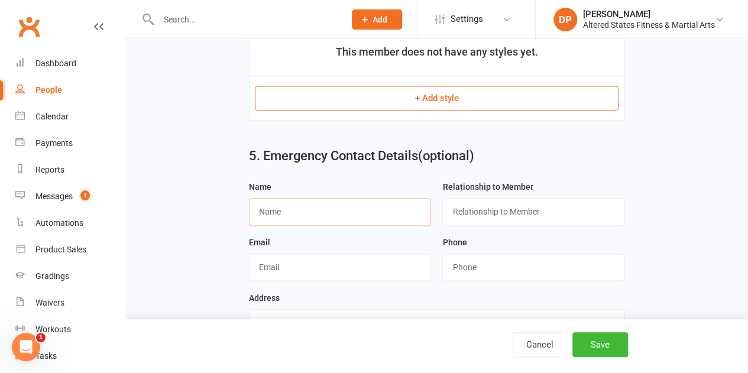
click at [306, 208] on input "text" at bounding box center [340, 211] width 182 height 27
type input "[PERSON_NAME]"
click at [460, 212] on input "text" at bounding box center [533, 211] width 182 height 27
type input "Mother"
click at [297, 262] on input "text" at bounding box center [340, 267] width 182 height 27
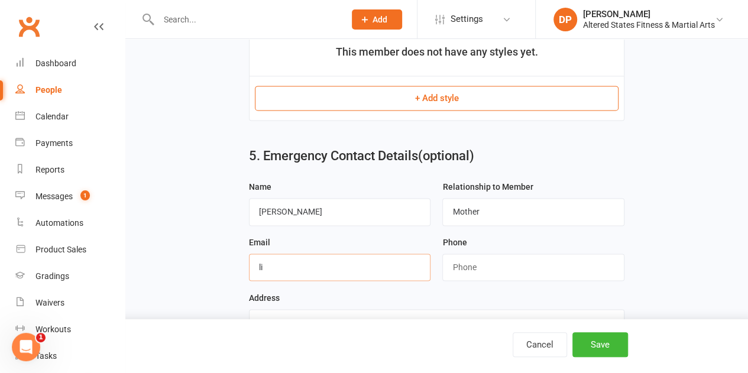
type input "[EMAIL_ADDRESS][DOMAIN_NAME]"
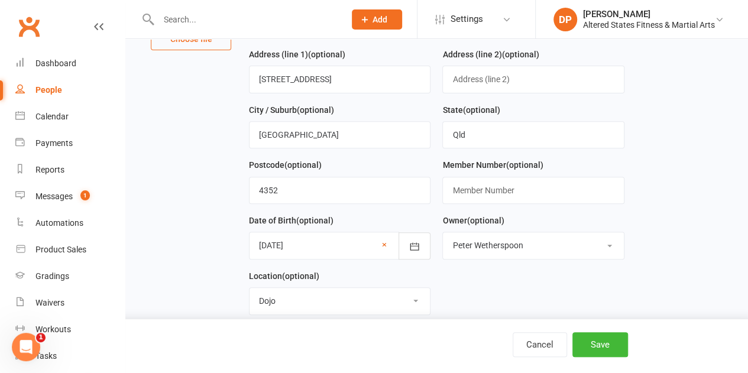
scroll to position [0, 0]
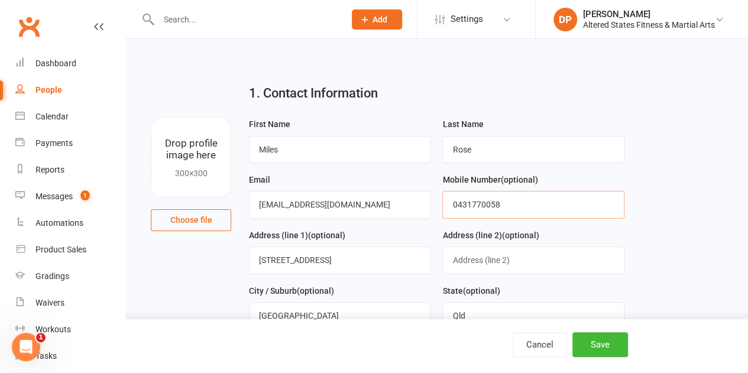
drag, startPoint x: 451, startPoint y: 202, endPoint x: 636, endPoint y: 150, distance: 191.7
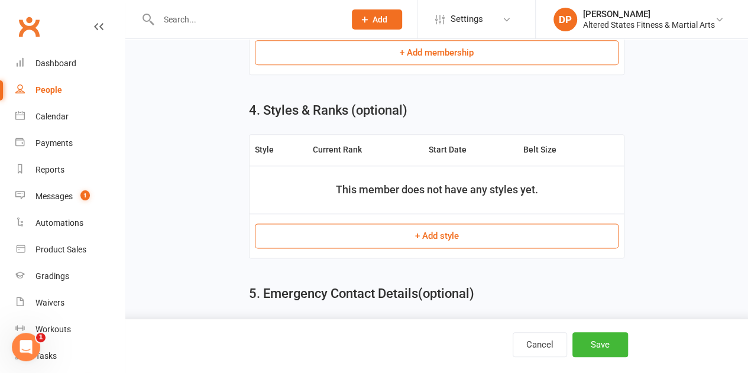
scroll to position [855, 0]
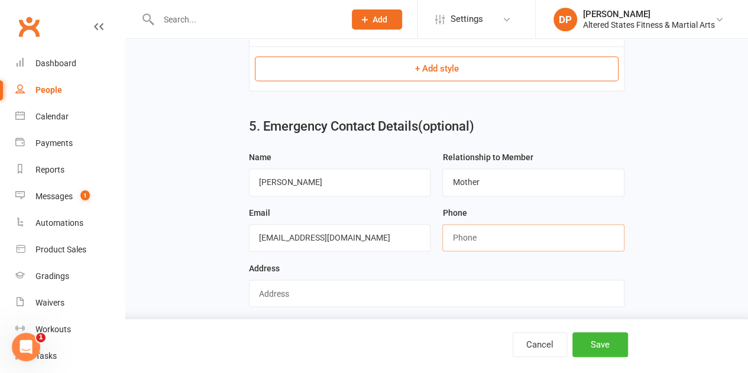
click at [481, 232] on input "string" at bounding box center [533, 237] width 182 height 27
paste input "0431770058"
type input "0431770058"
click at [281, 282] on input "text" at bounding box center [436, 293] width 375 height 27
type input "[STREET_ADDRESS]"
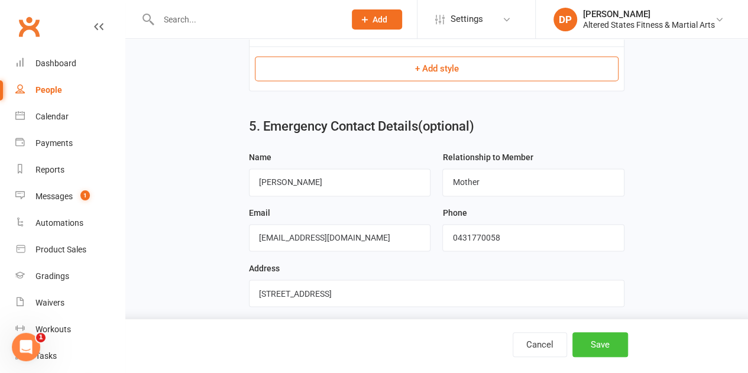
click at [603, 342] on button "Save" at bounding box center [600, 344] width 56 height 25
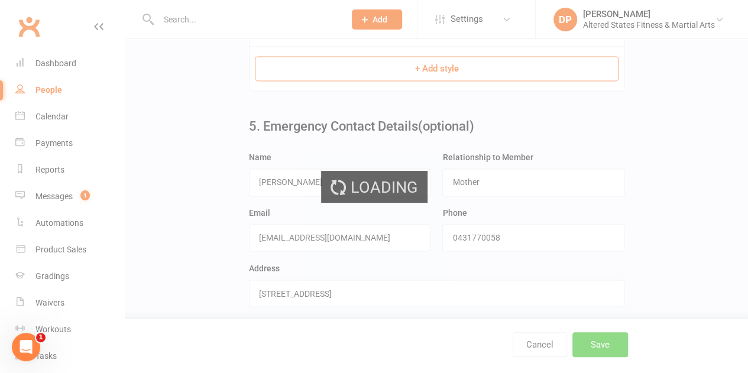
scroll to position [0, 0]
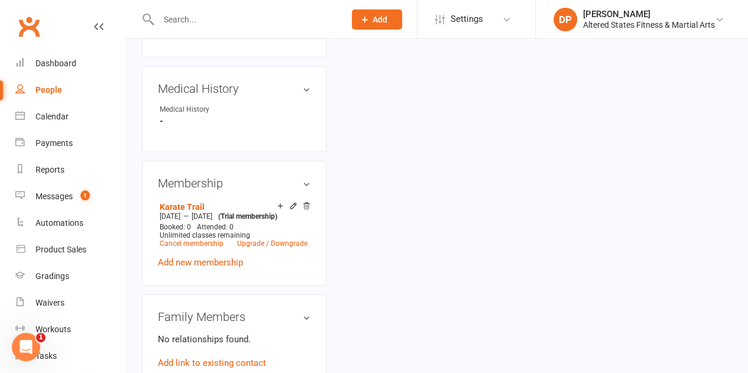
scroll to position [536, 0]
click at [208, 354] on link "Add link to existing contact" at bounding box center [212, 361] width 108 height 14
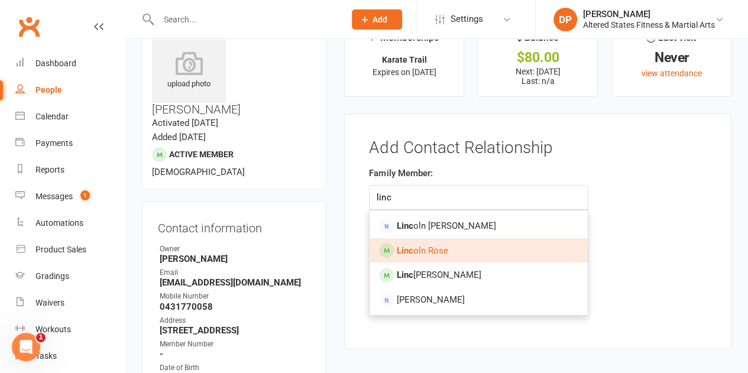
type input "linc"
click at [409, 247] on strong "Linc" at bounding box center [404, 250] width 17 height 11
type input "[PERSON_NAME]"
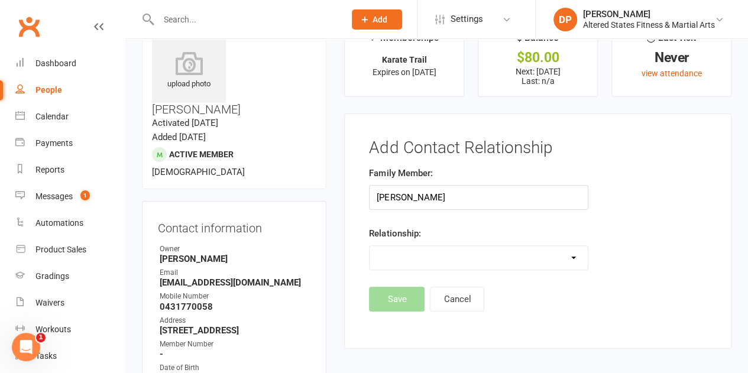
click at [409, 247] on select "Parent / Guardian Child Sibling (parent not in system) Spouse / Partner Cousin …" at bounding box center [479, 258] width 218 height 24
select select "2"
click at [370, 246] on select "Parent / Guardian Child Sibling (parent not in system) Spouse / Partner Cousin …" at bounding box center [479, 258] width 218 height 24
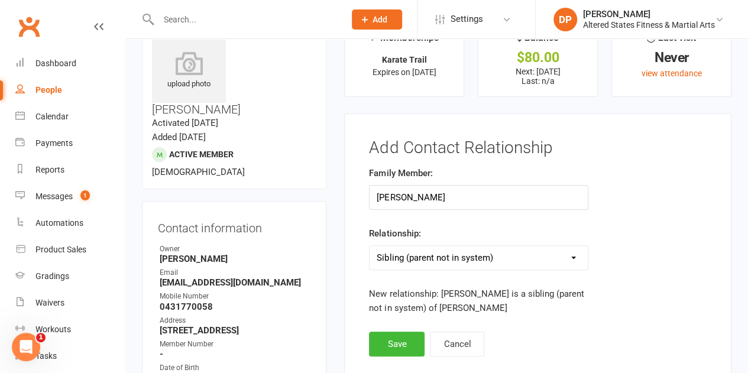
click at [415, 173] on label "Family Member:" at bounding box center [400, 173] width 63 height 14
click at [397, 341] on button "Save" at bounding box center [397, 344] width 56 height 25
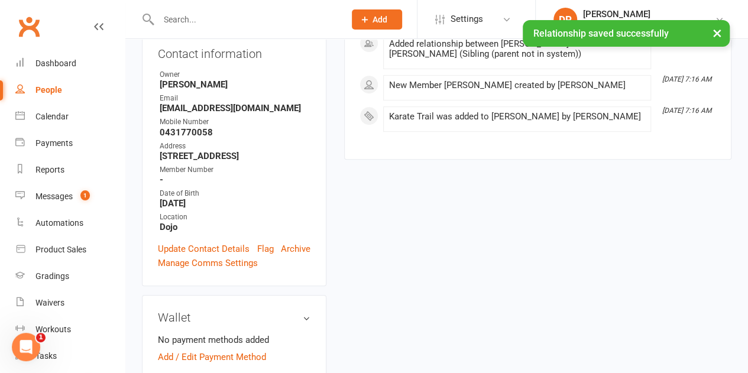
scroll to position [222, 0]
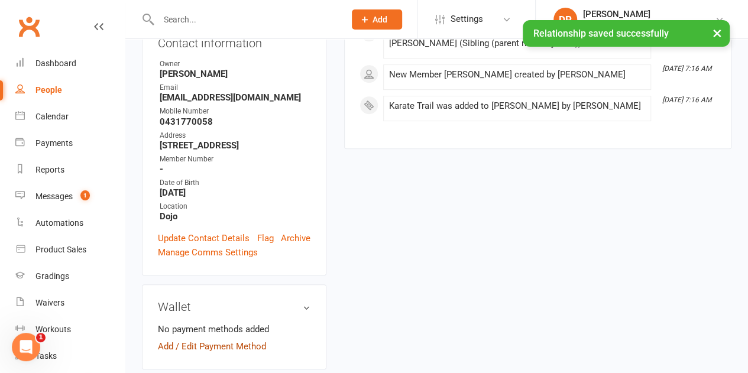
click at [200, 339] on link "Add / Edit Payment Method" at bounding box center [212, 346] width 108 height 14
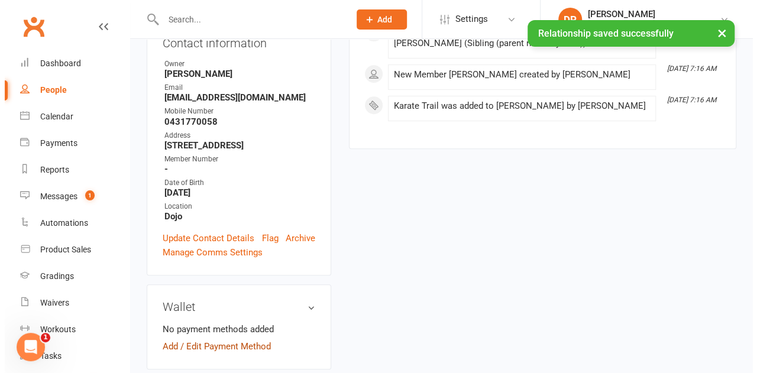
scroll to position [208, 0]
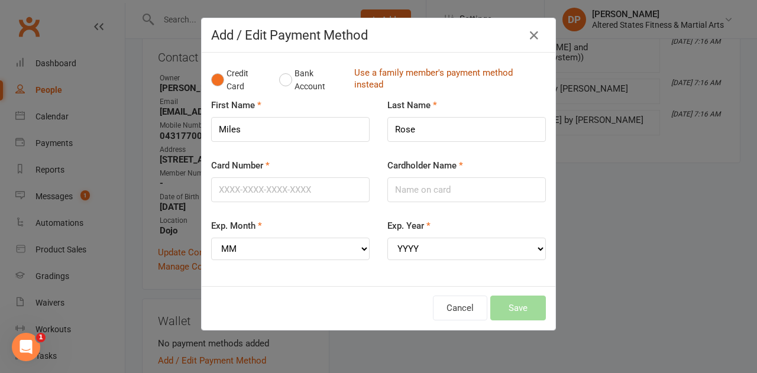
click at [357, 68] on link "Use a family member's payment method instead" at bounding box center [447, 80] width 186 height 27
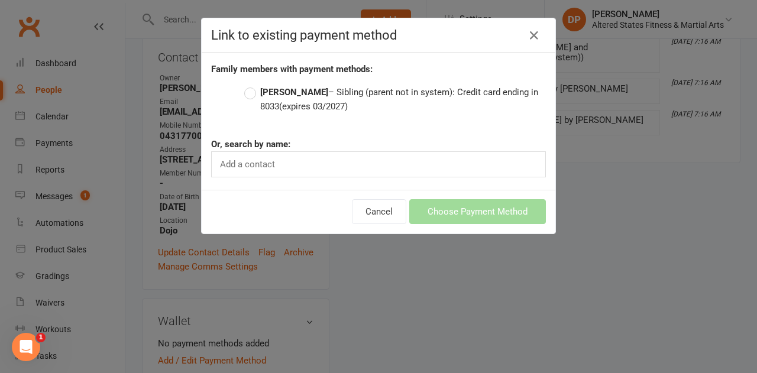
click at [244, 90] on label "[PERSON_NAME] – Sibling (parent not in system): Credit card ending in 8033 (exp…" at bounding box center [395, 99] width 302 height 28
click at [244, 85] on input "[PERSON_NAME] – Sibling (parent not in system): Credit card ending in 8033 (exp…" at bounding box center [248, 85] width 8 height 0
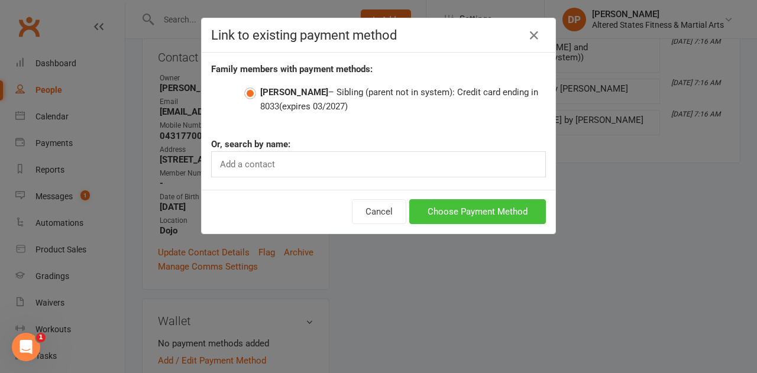
click at [431, 214] on button "Choose Payment Method" at bounding box center [477, 211] width 137 height 25
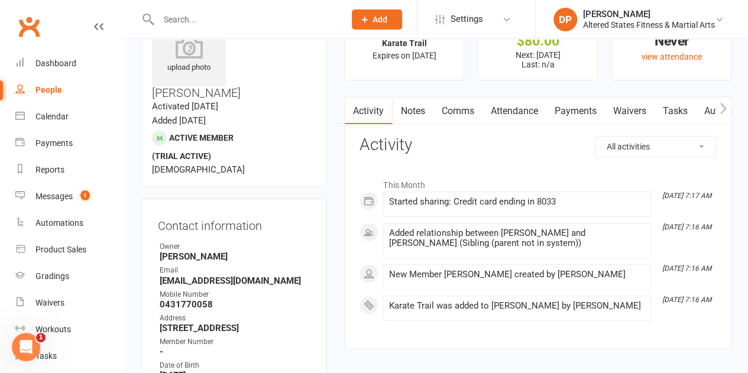
scroll to position [0, 0]
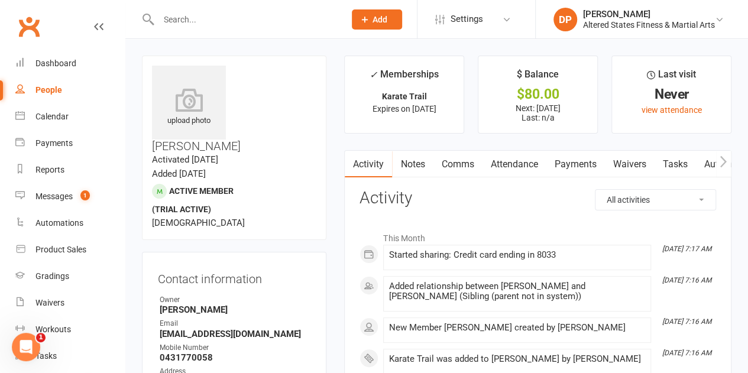
click at [574, 160] on link "Payments" at bounding box center [575, 164] width 59 height 27
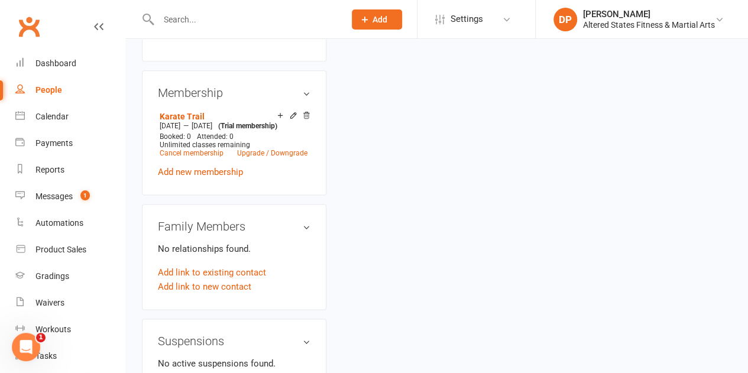
scroll to position [676, 0]
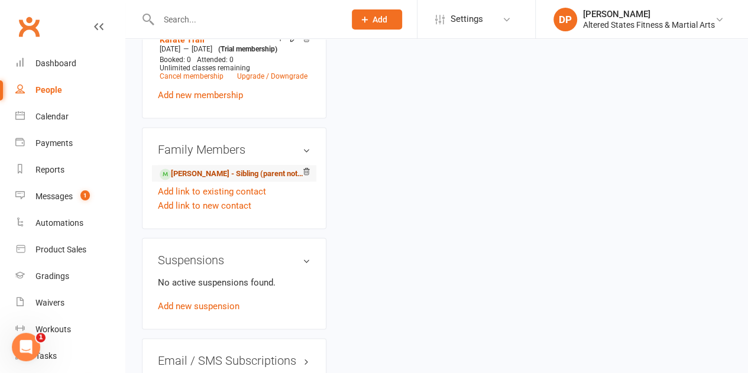
drag, startPoint x: 0, startPoint y: 0, endPoint x: 184, endPoint y: 165, distance: 247.1
click at [184, 168] on link "Lincoln Rose - Sibling (parent not in system)" at bounding box center [232, 174] width 145 height 12
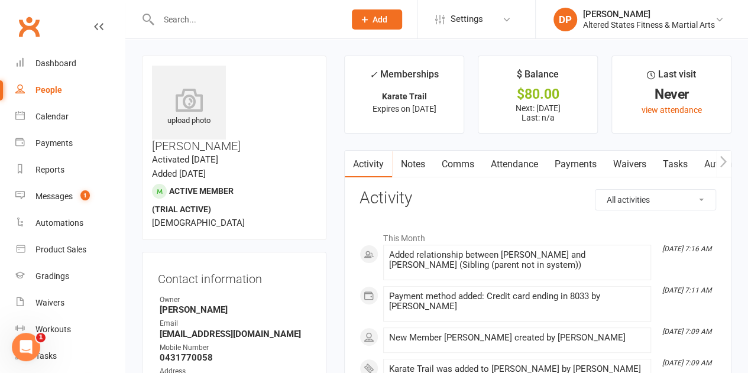
click at [572, 160] on link "Payments" at bounding box center [575, 164] width 59 height 27
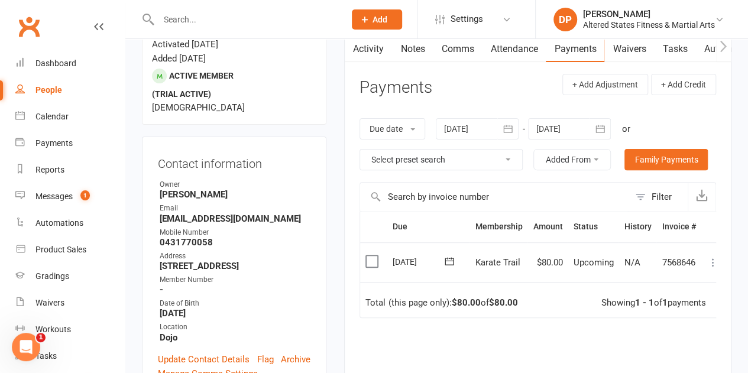
scroll to position [114, 0]
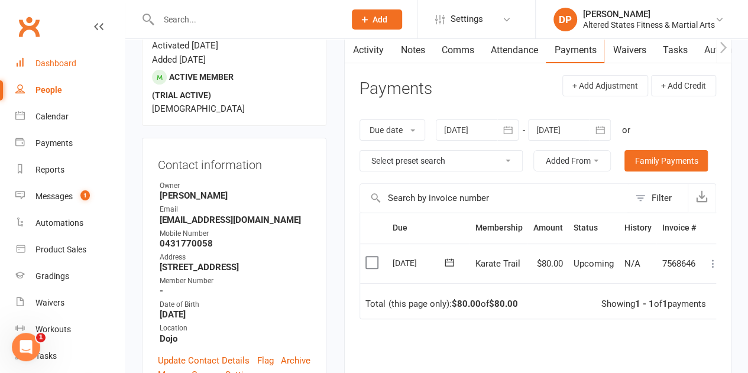
click at [45, 62] on div "Dashboard" at bounding box center [55, 63] width 41 height 9
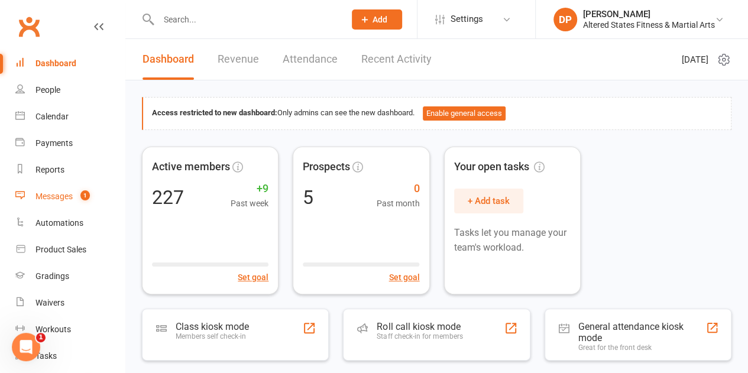
click at [66, 200] on div "Messages" at bounding box center [53, 196] width 37 height 9
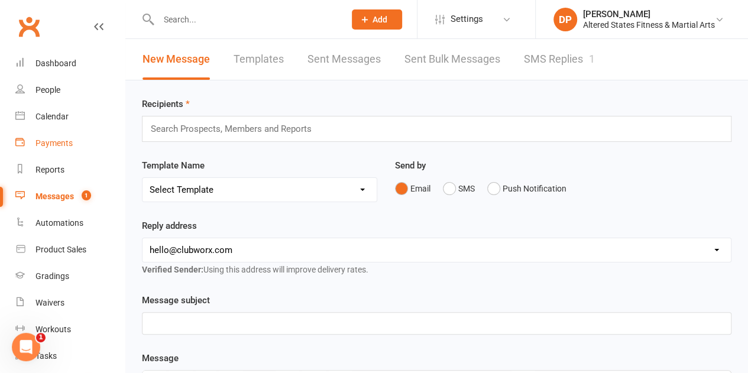
click at [46, 143] on div "Payments" at bounding box center [53, 142] width 37 height 9
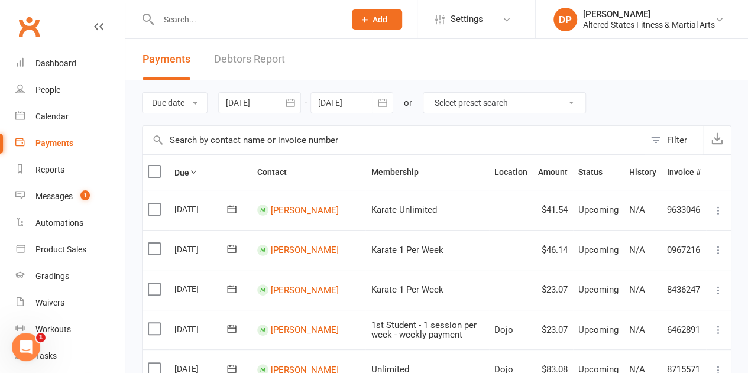
click at [291, 102] on icon "button" at bounding box center [290, 103] width 12 height 12
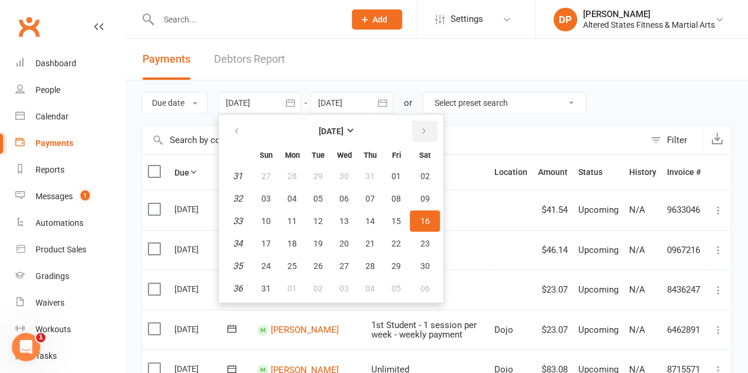
click at [422, 131] on icon "button" at bounding box center [424, 131] width 8 height 9
click at [345, 204] on button "10" at bounding box center [344, 198] width 25 height 21
type input "10 Sep 2025"
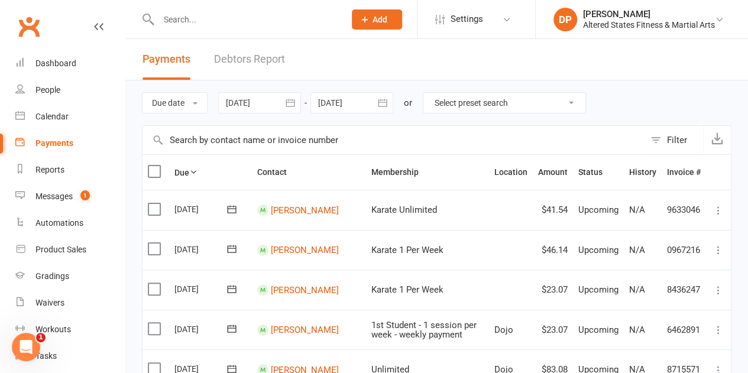
click at [352, 97] on div at bounding box center [351, 102] width 83 height 21
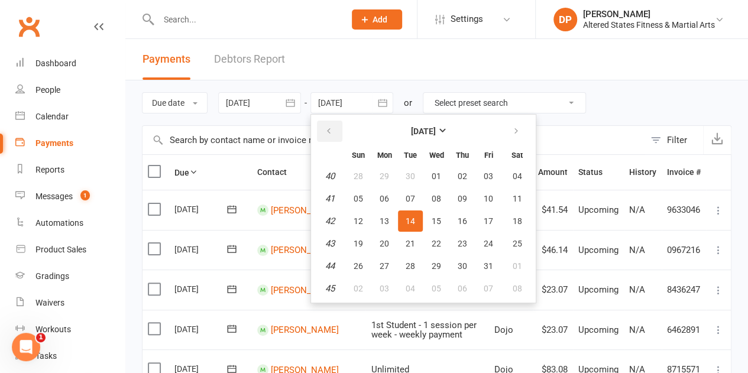
click at [328, 125] on button "button" at bounding box center [329, 131] width 25 height 21
click at [413, 217] on span "16" at bounding box center [410, 220] width 9 height 9
type input "[DATE]"
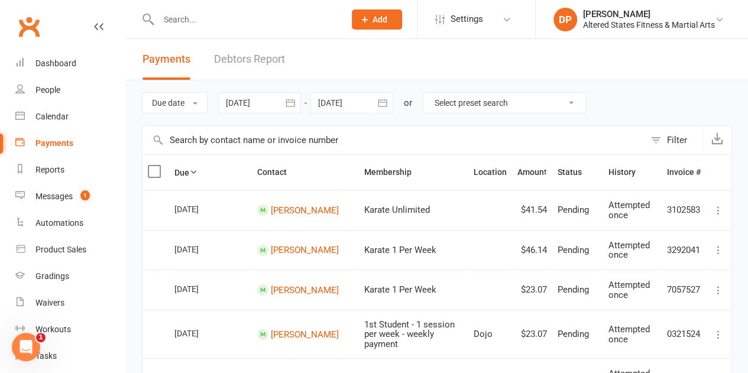
click at [293, 103] on icon "button" at bounding box center [290, 103] width 12 height 12
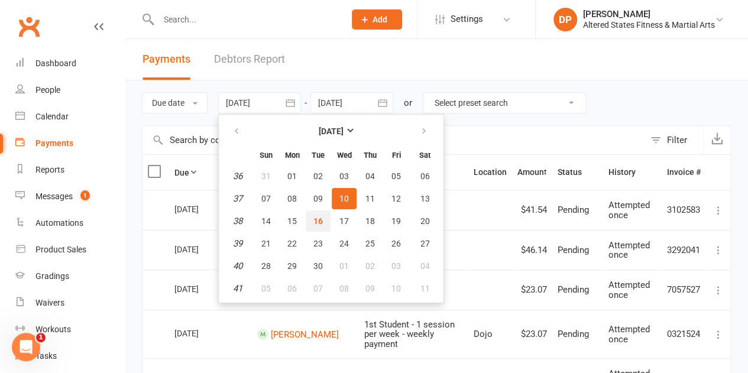
click at [320, 217] on span "16" at bounding box center [317, 220] width 9 height 9
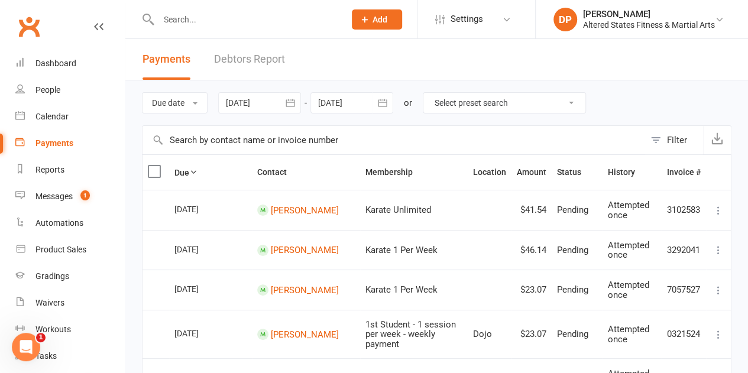
click at [383, 103] on icon "button" at bounding box center [383, 103] width 12 height 12
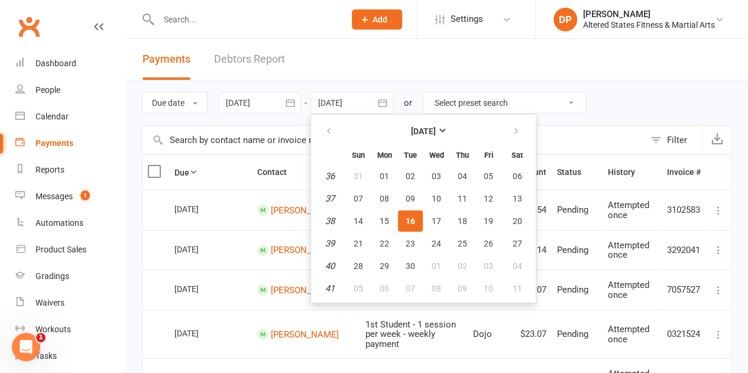
click at [285, 105] on button "button" at bounding box center [290, 102] width 21 height 21
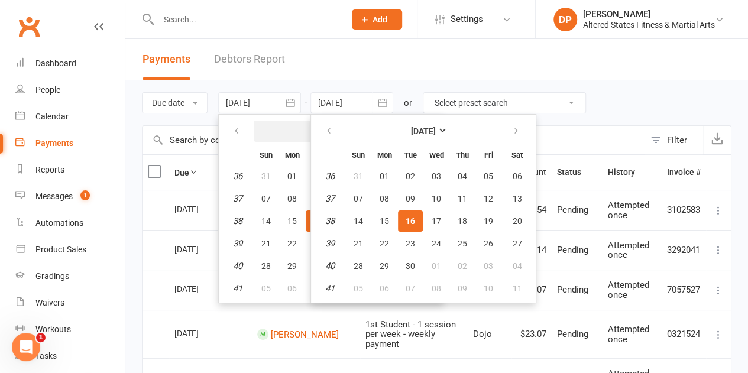
click at [271, 139] on button "[DATE]" at bounding box center [331, 131] width 155 height 21
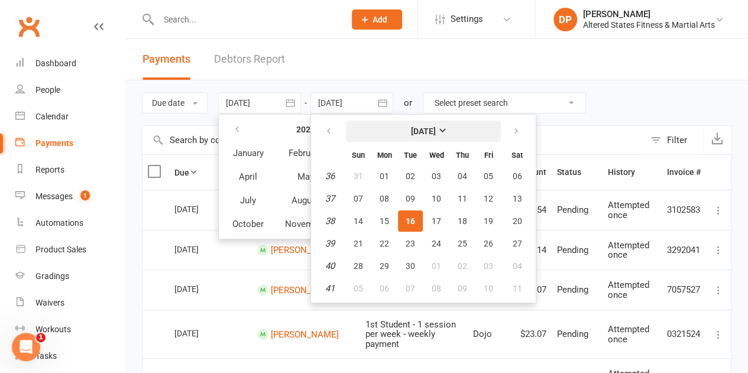
click at [480, 125] on button "[DATE]" at bounding box center [423, 131] width 155 height 21
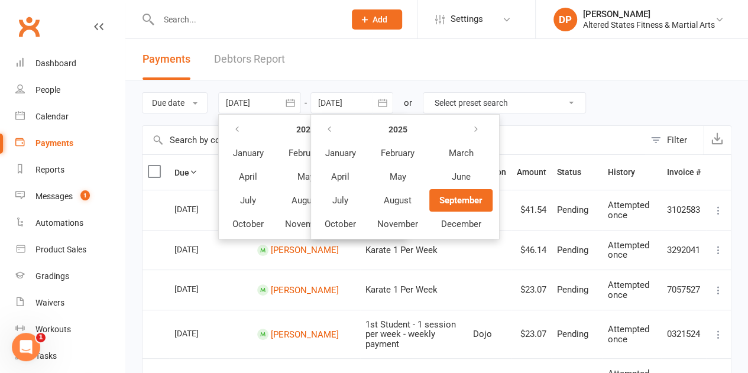
click at [374, 79] on header "Payments Debtors Report" at bounding box center [436, 59] width 623 height 41
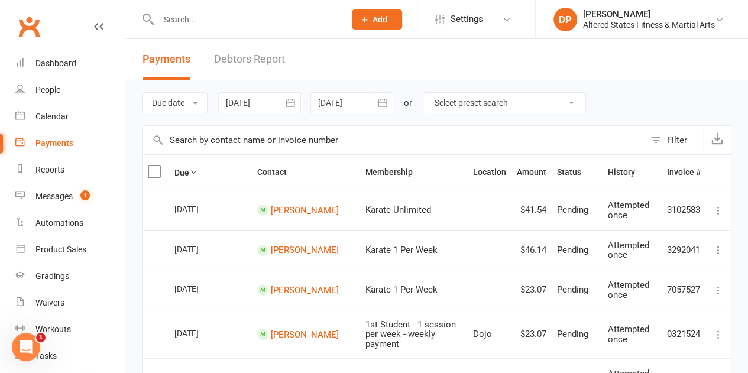
click at [290, 102] on icon "button" at bounding box center [290, 103] width 9 height 8
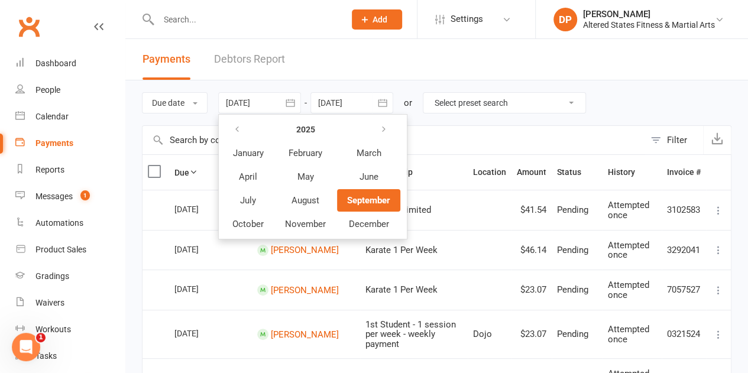
click at [357, 198] on span "September" at bounding box center [368, 200] width 43 height 11
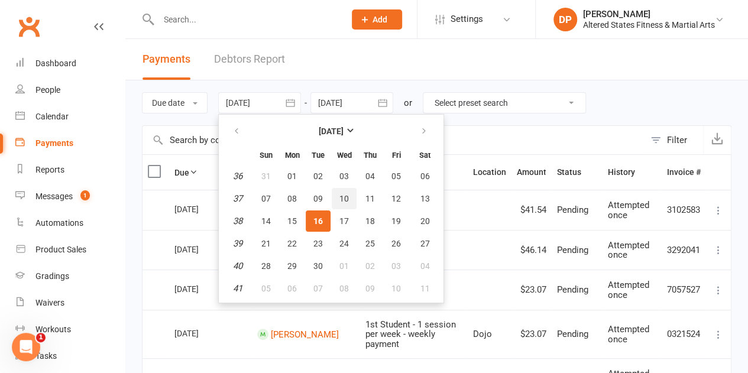
click at [346, 196] on span "10" at bounding box center [343, 198] width 9 height 9
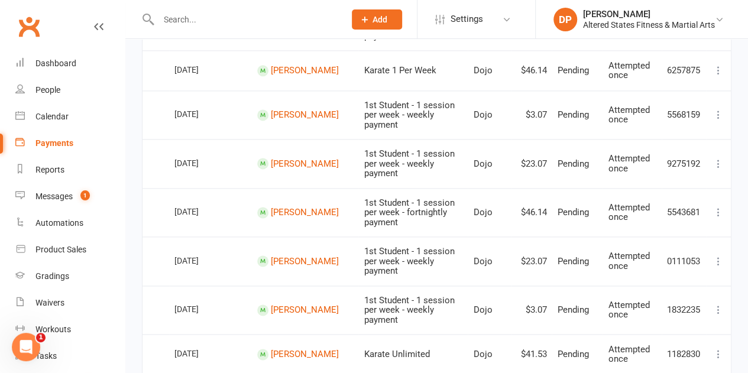
scroll to position [734, 0]
click at [94, 44] on link at bounding box center [98, 37] width 9 height 35
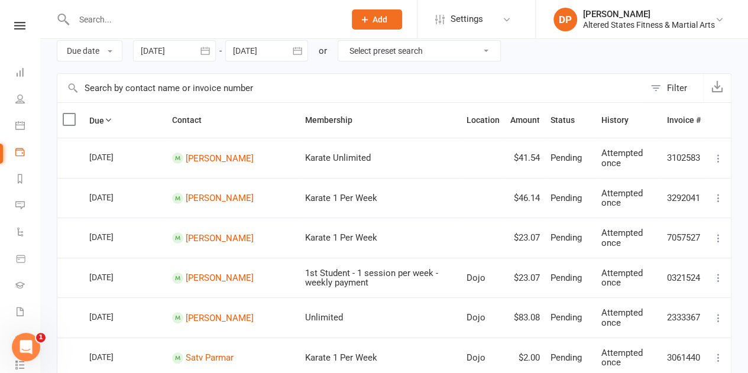
scroll to position [0, 0]
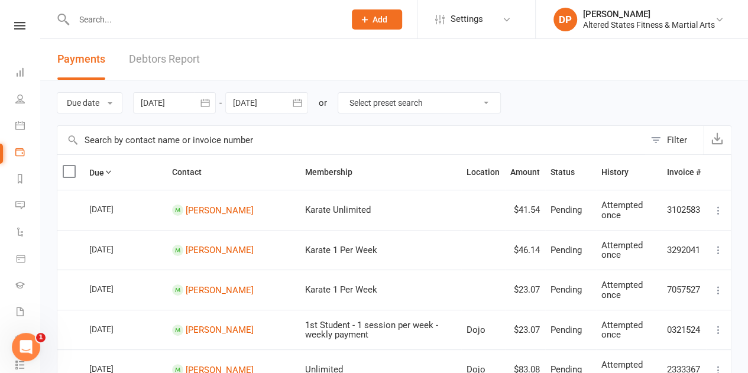
click at [206, 106] on icon "button" at bounding box center [204, 103] width 9 height 8
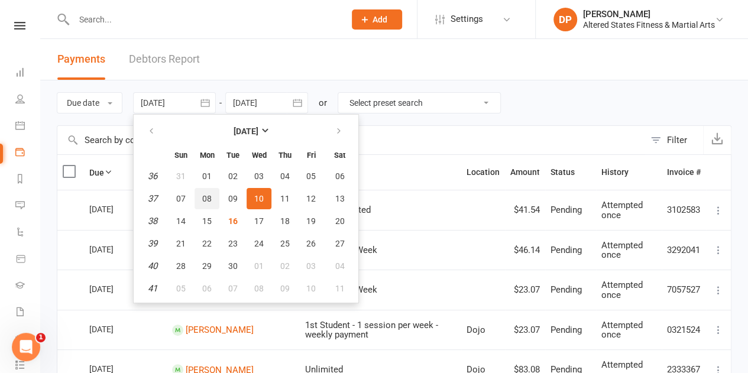
click at [208, 198] on span "08" at bounding box center [206, 198] width 9 height 9
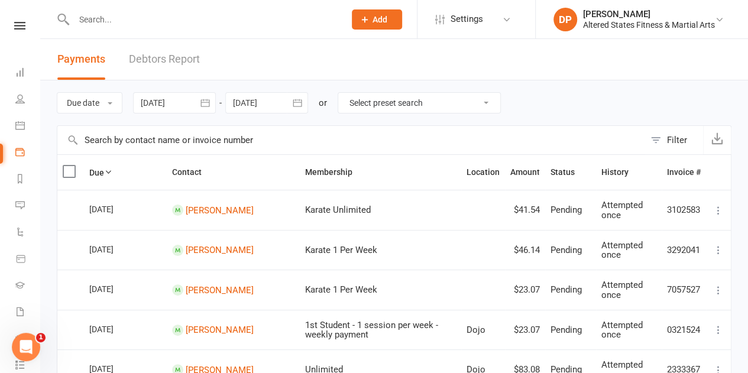
click at [206, 108] on icon "button" at bounding box center [205, 103] width 12 height 12
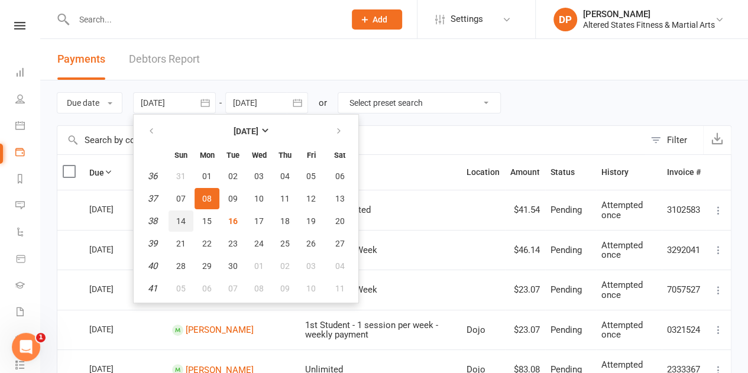
click at [187, 222] on button "14" at bounding box center [181, 221] width 25 height 21
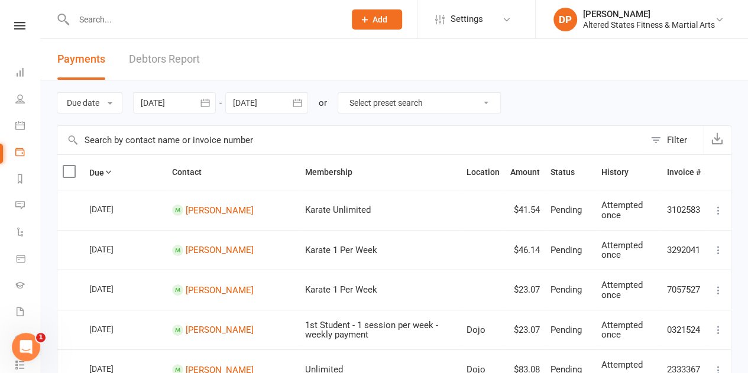
click at [300, 107] on icon "button" at bounding box center [298, 103] width 12 height 12
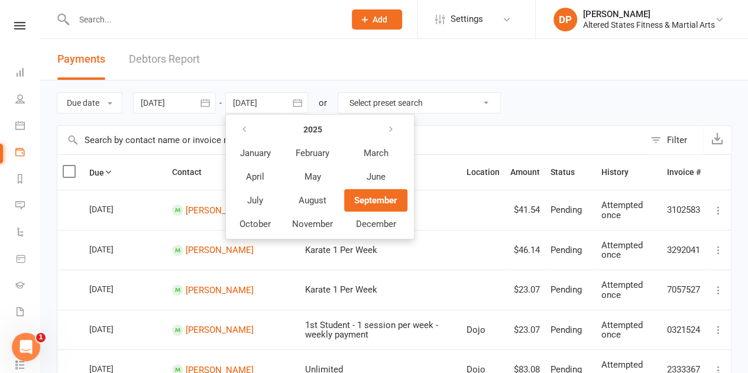
click at [300, 107] on icon "button" at bounding box center [298, 103] width 12 height 12
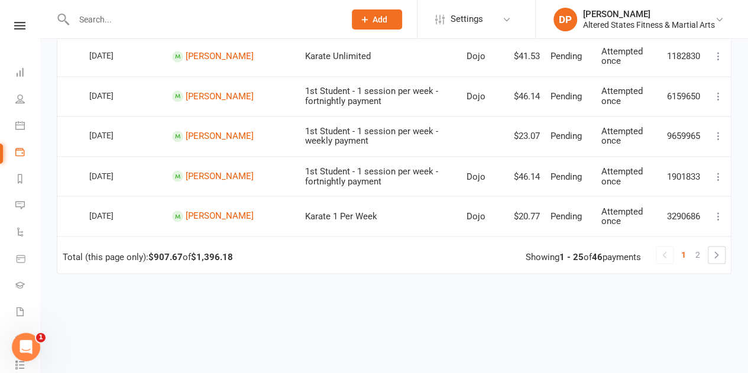
scroll to position [954, 0]
click at [699, 258] on span "2" at bounding box center [697, 253] width 5 height 17
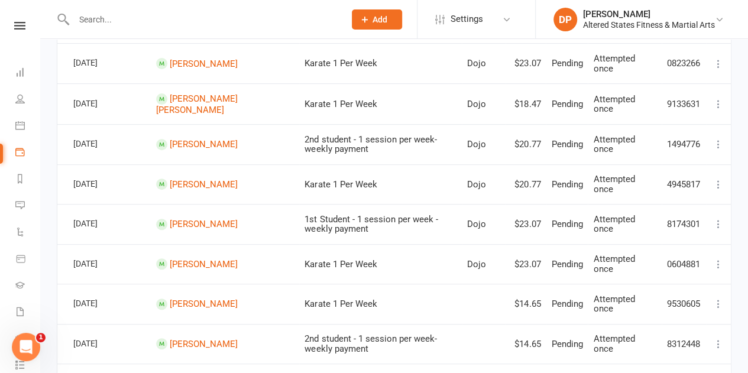
scroll to position [0, 0]
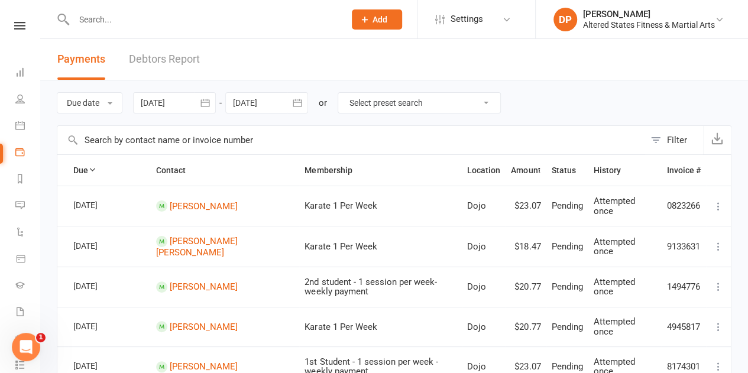
click at [209, 99] on icon "button" at bounding box center [205, 103] width 12 height 12
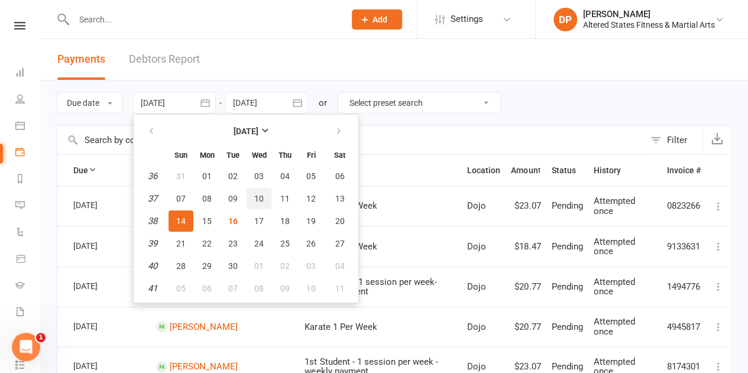
click at [261, 195] on span "10" at bounding box center [258, 198] width 9 height 9
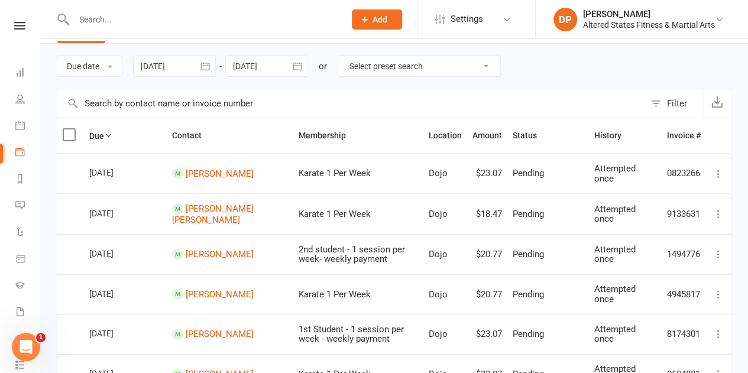
scroll to position [37, 0]
click at [108, 64] on button "Due date" at bounding box center [90, 65] width 66 height 21
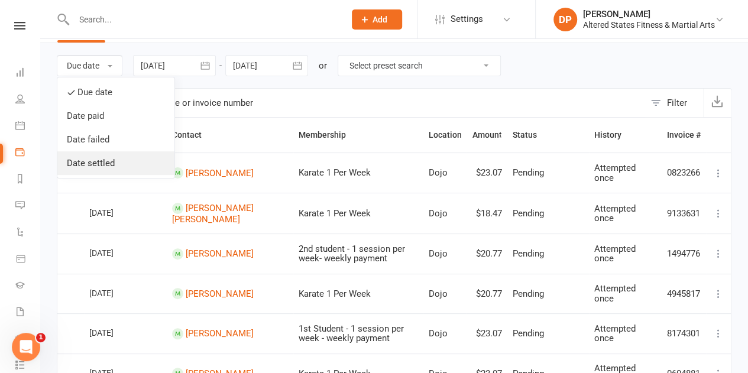
click at [103, 161] on link "Date settled" at bounding box center [115, 163] width 117 height 24
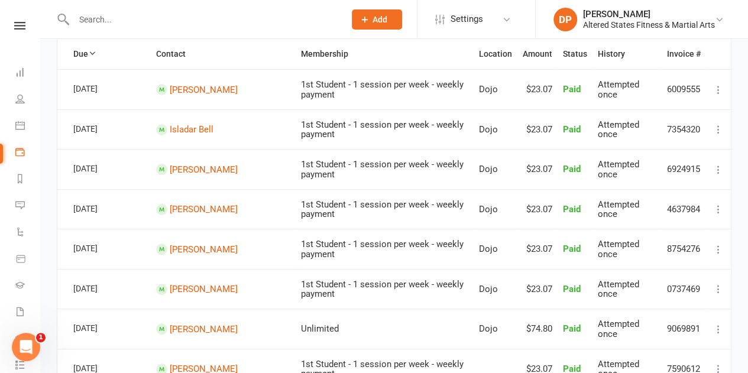
scroll to position [0, 0]
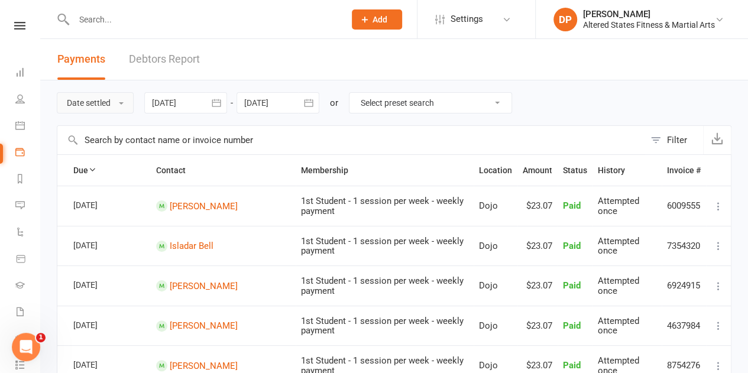
click at [124, 105] on button "Date settled" at bounding box center [95, 102] width 77 height 21
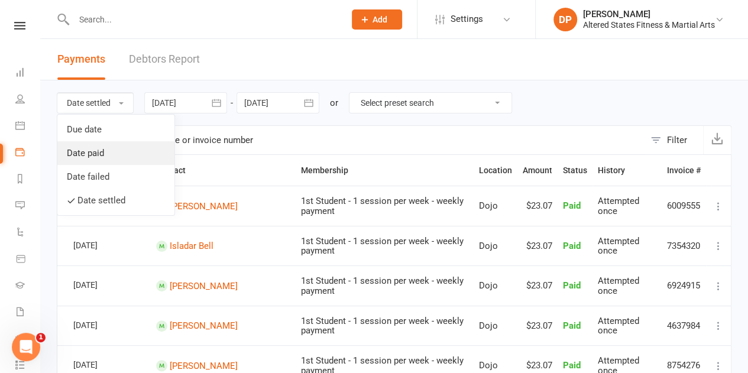
click at [103, 153] on link "Date paid" at bounding box center [115, 153] width 117 height 24
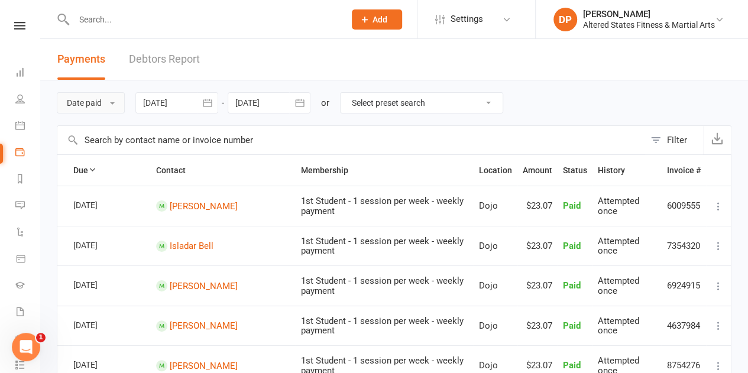
click at [114, 105] on button "Date paid" at bounding box center [91, 102] width 68 height 21
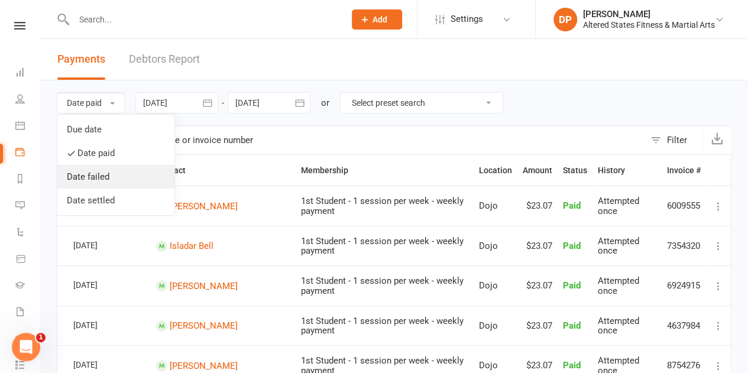
click at [89, 173] on link "Date failed" at bounding box center [115, 177] width 117 height 24
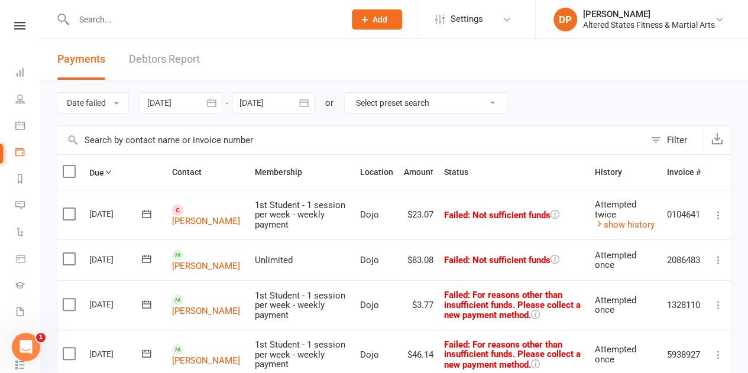
click at [212, 103] on icon "button" at bounding box center [212, 103] width 12 height 12
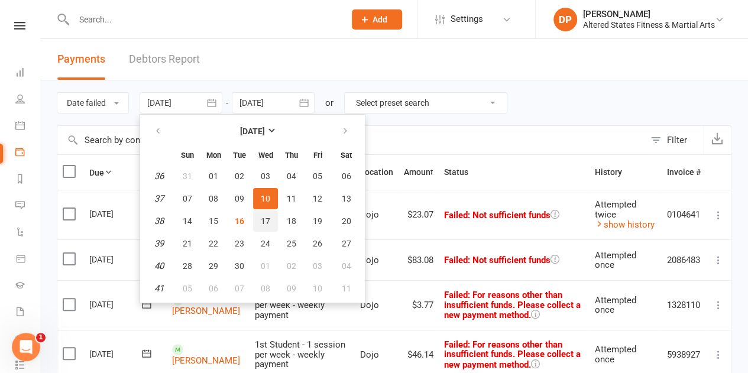
click at [264, 216] on span "17" at bounding box center [265, 220] width 9 height 9
type input "17 Sep 2025"
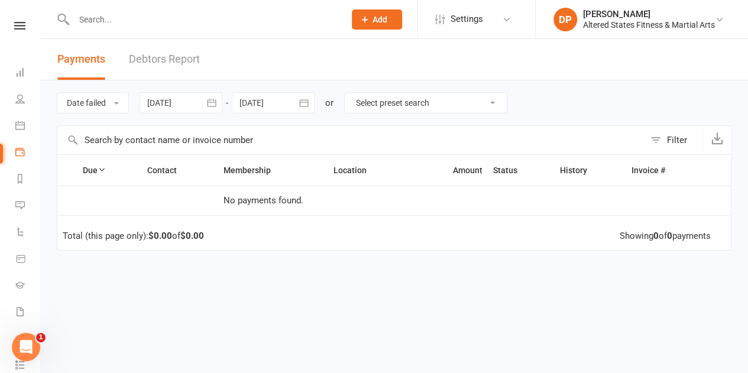
click at [306, 100] on icon "button" at bounding box center [303, 103] width 9 height 8
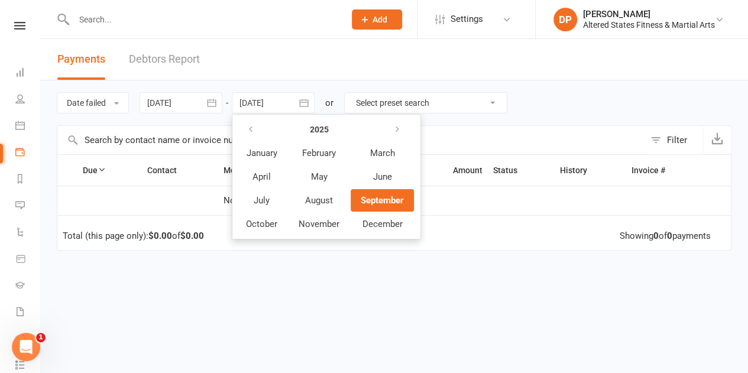
click at [378, 202] on span "September" at bounding box center [382, 200] width 43 height 11
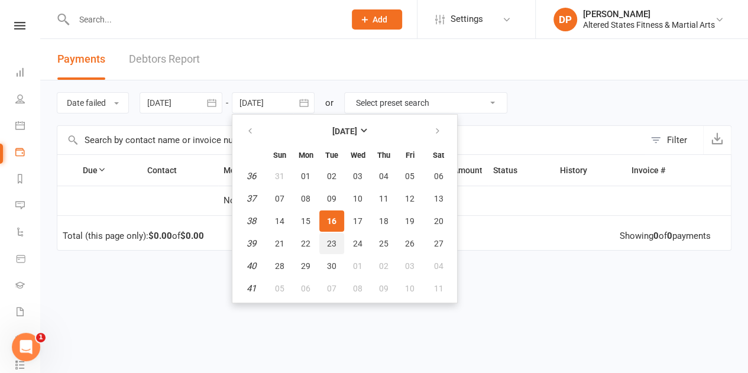
click at [332, 244] on span "23" at bounding box center [331, 243] width 9 height 9
type input "23 Sep 2025"
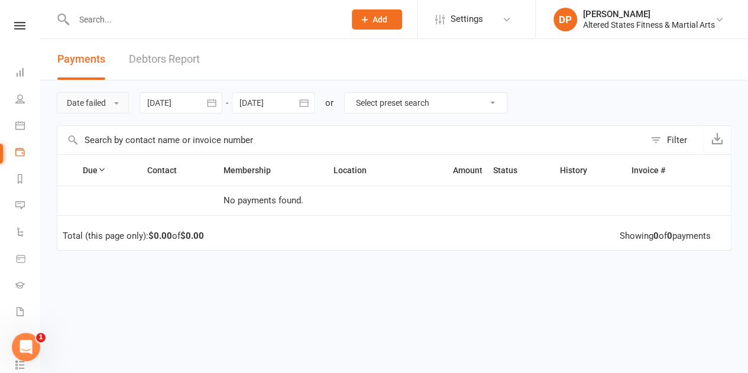
click at [119, 102] on span at bounding box center [116, 103] width 5 height 2
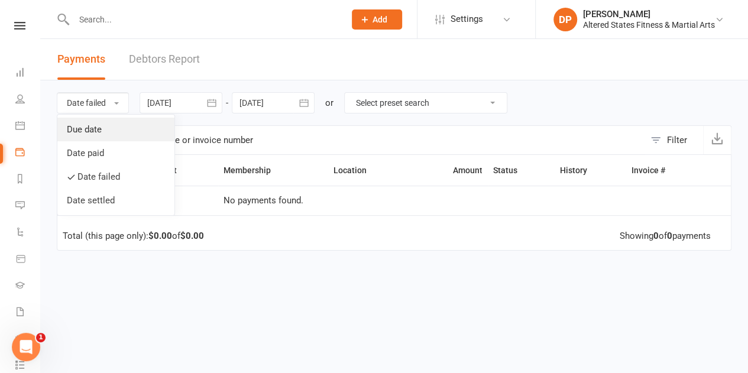
click at [88, 124] on link "Due date" at bounding box center [115, 130] width 117 height 24
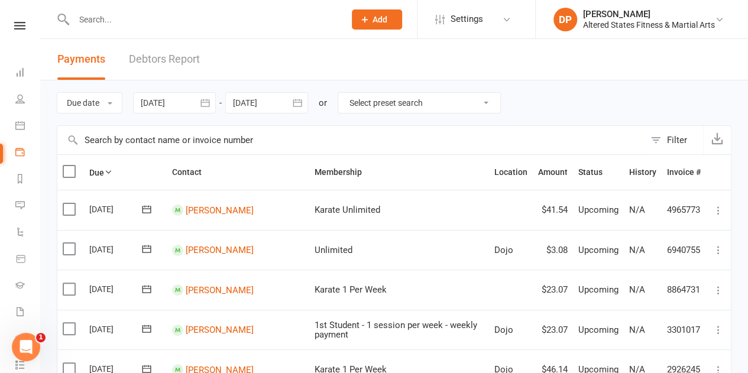
click at [206, 99] on icon "button" at bounding box center [205, 103] width 12 height 12
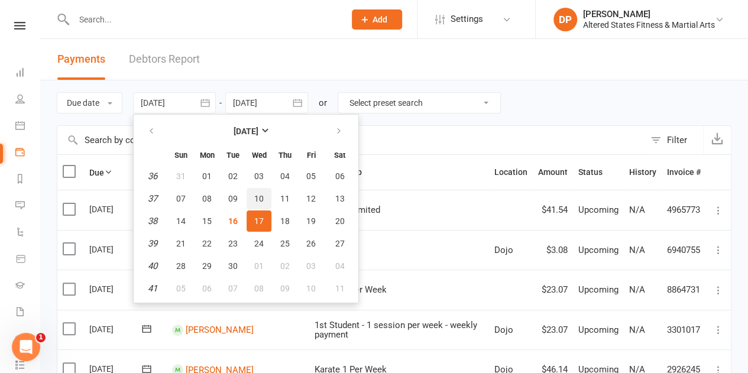
click at [258, 196] on span "10" at bounding box center [258, 198] width 9 height 9
type input "10 Sep 2025"
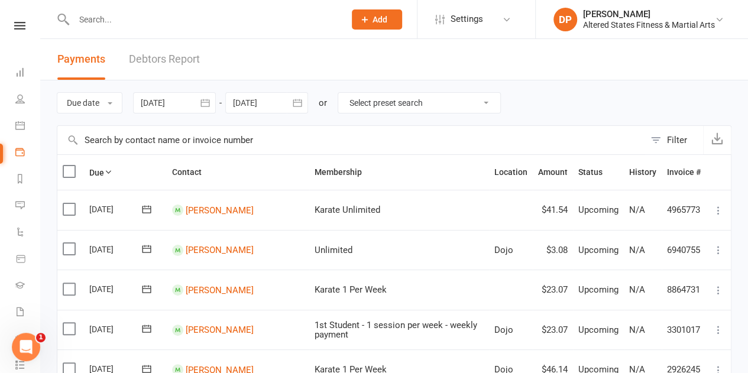
click at [302, 101] on icon "button" at bounding box center [297, 103] width 9 height 8
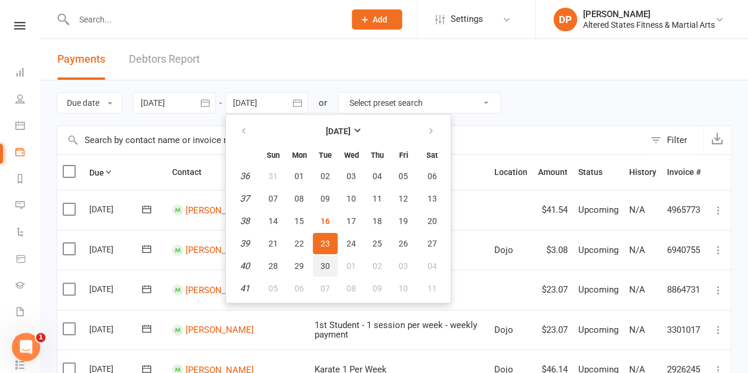
click at [320, 264] on button "30" at bounding box center [325, 265] width 25 height 21
type input "[DATE]"
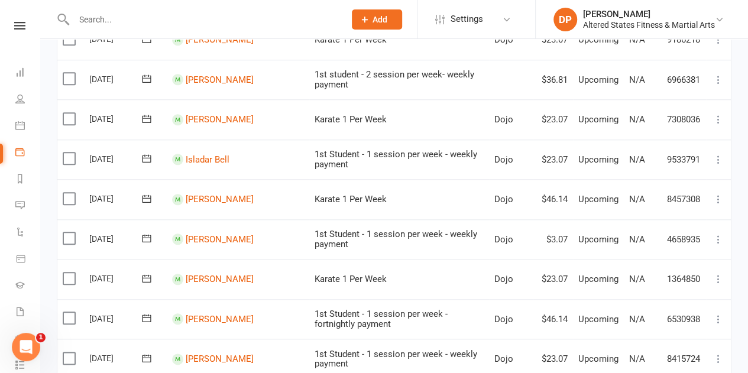
scroll to position [445, 0]
